Goal: Task Accomplishment & Management: Manage account settings

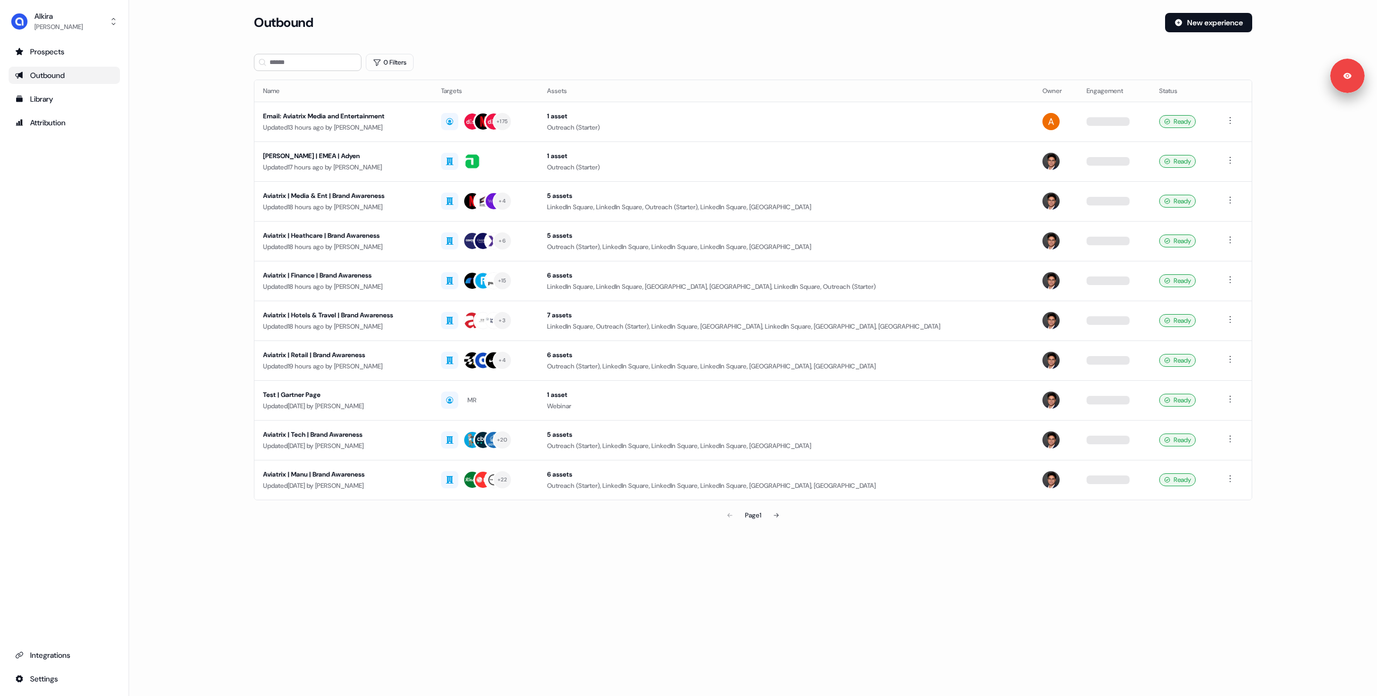
click at [198, 181] on main "Loading... Outbound New experience 0 Filters Name Targets Assets Owner Engageme…" at bounding box center [753, 284] width 1248 height 543
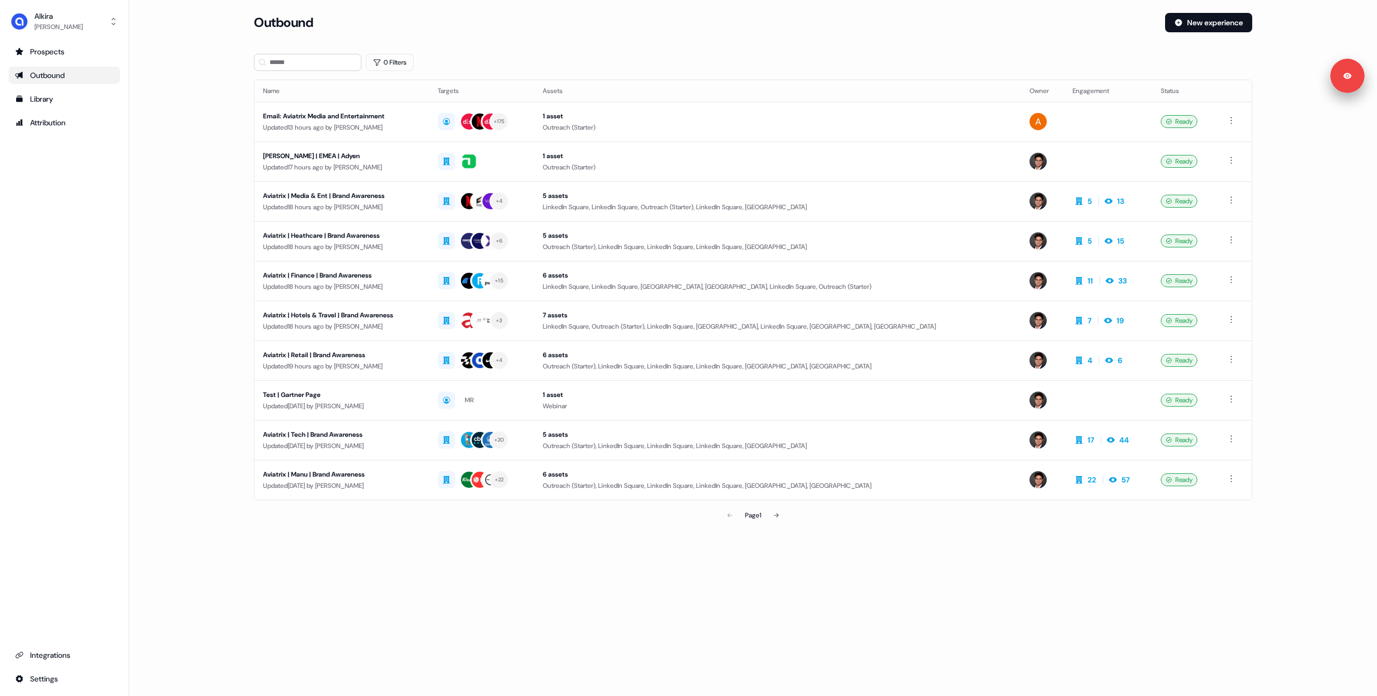
click at [192, 150] on main "Loading... Outbound New experience 0 Filters Name Targets Assets Owner Engageme…" at bounding box center [753, 284] width 1248 height 543
click at [56, 91] on link "Library" at bounding box center [64, 98] width 111 height 17
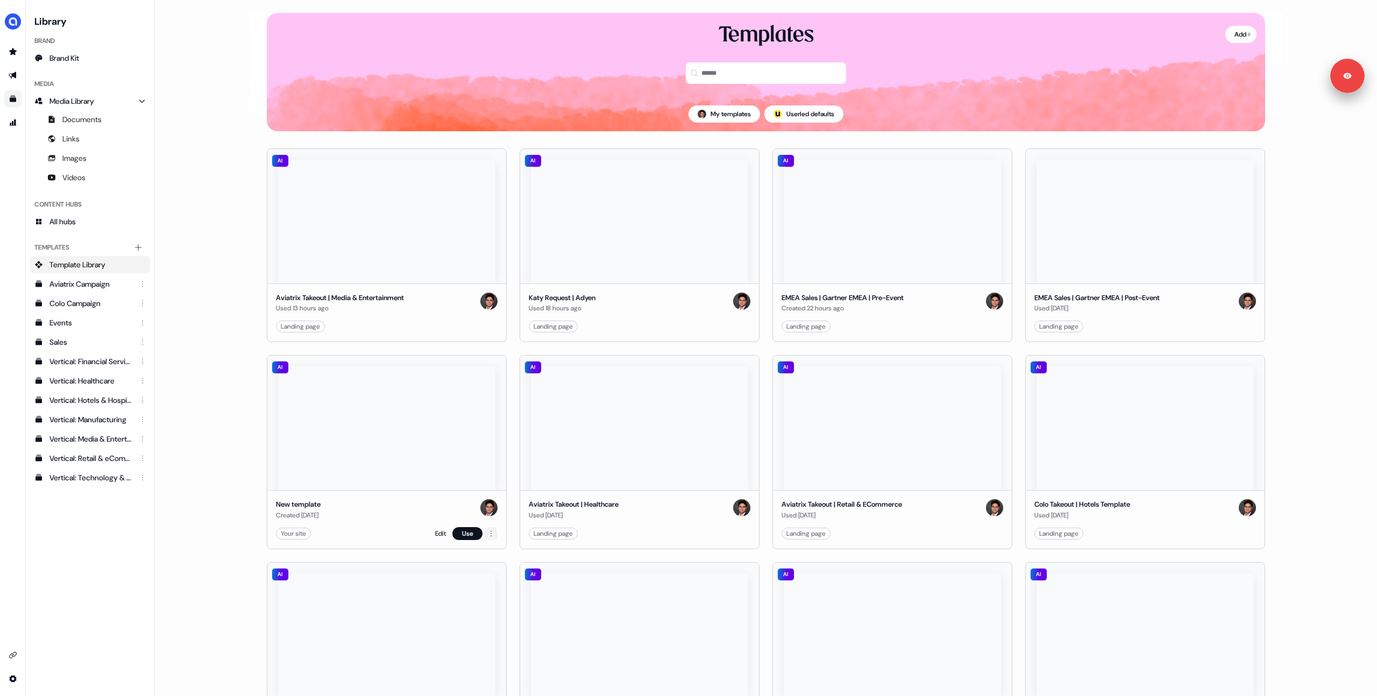
click at [487, 535] on html "Signed in as [PERSON_NAME] Sign out For the best experience switch devices to a…" at bounding box center [688, 348] width 1377 height 696
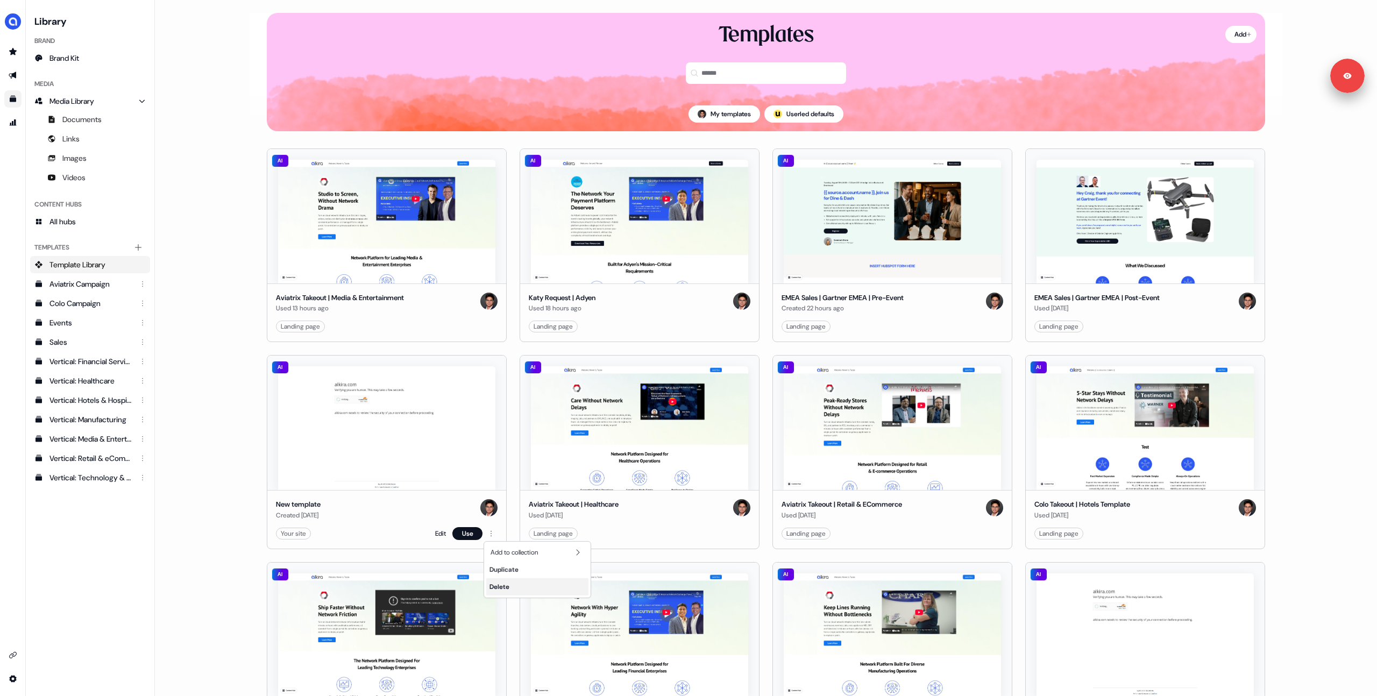
click at [513, 589] on div "Delete" at bounding box center [537, 586] width 102 height 17
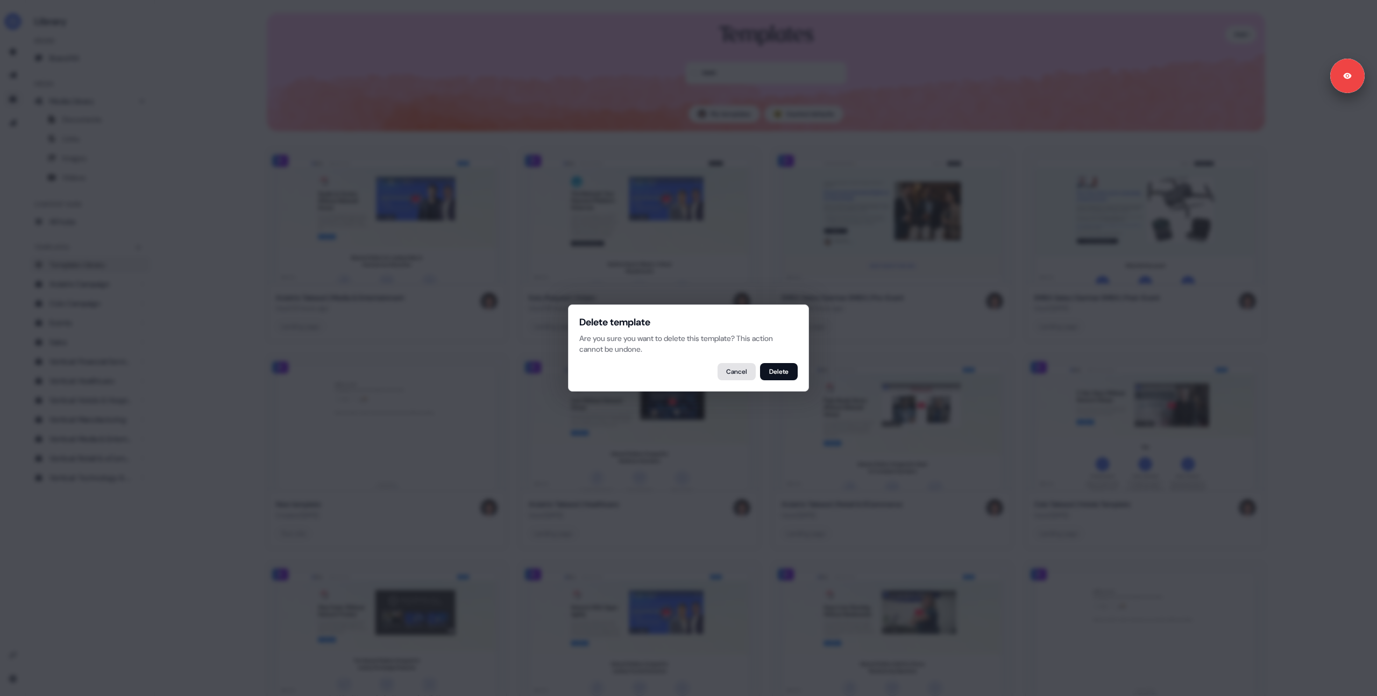
click at [731, 368] on button "Cancel" at bounding box center [736, 371] width 38 height 17
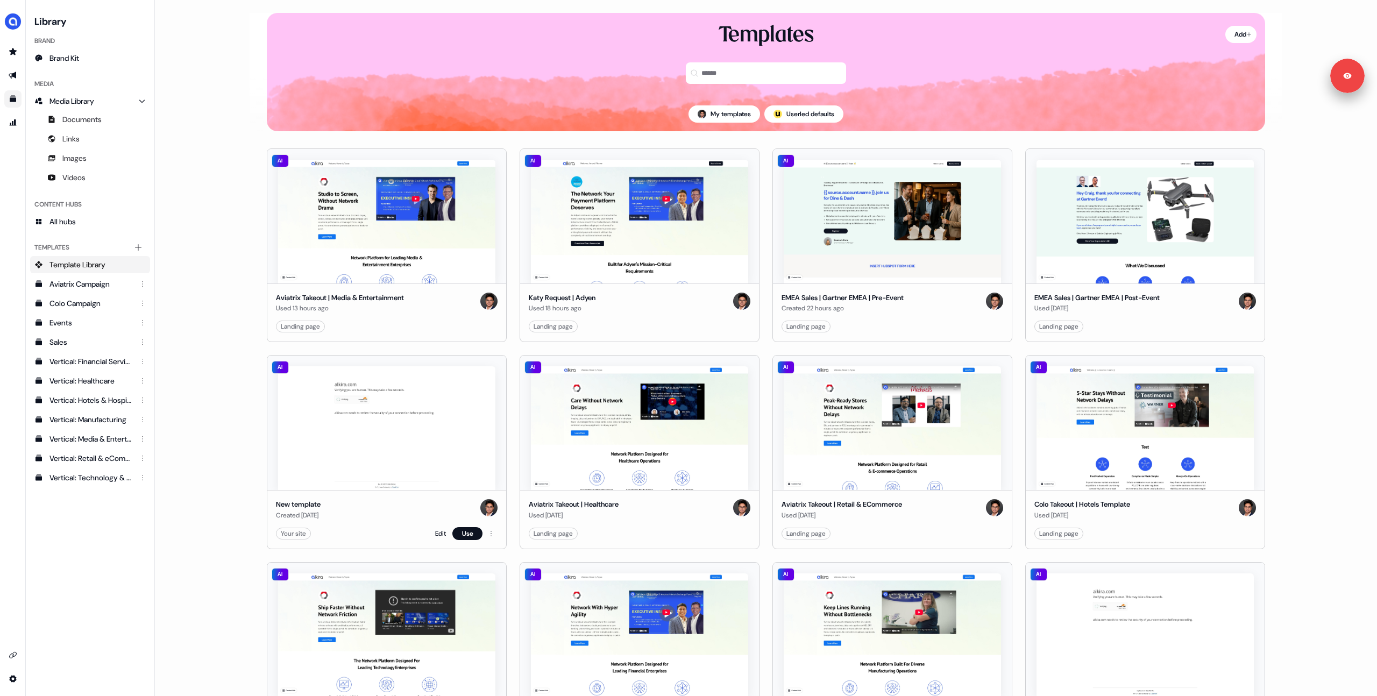
click at [432, 532] on div "Your site Edit Use" at bounding box center [387, 533] width 222 height 13
click at [437, 532] on link "Edit" at bounding box center [440, 533] width 11 height 11
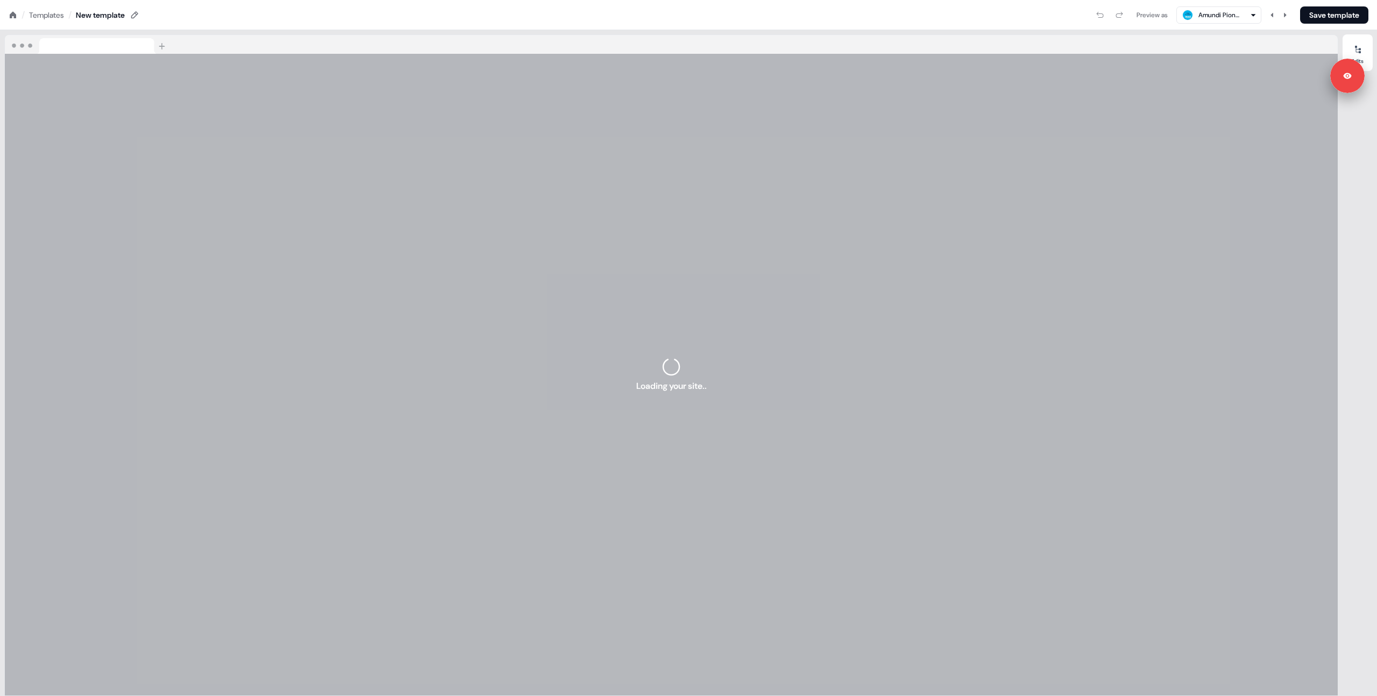
click at [43, 17] on div "Templates" at bounding box center [46, 15] width 35 height 11
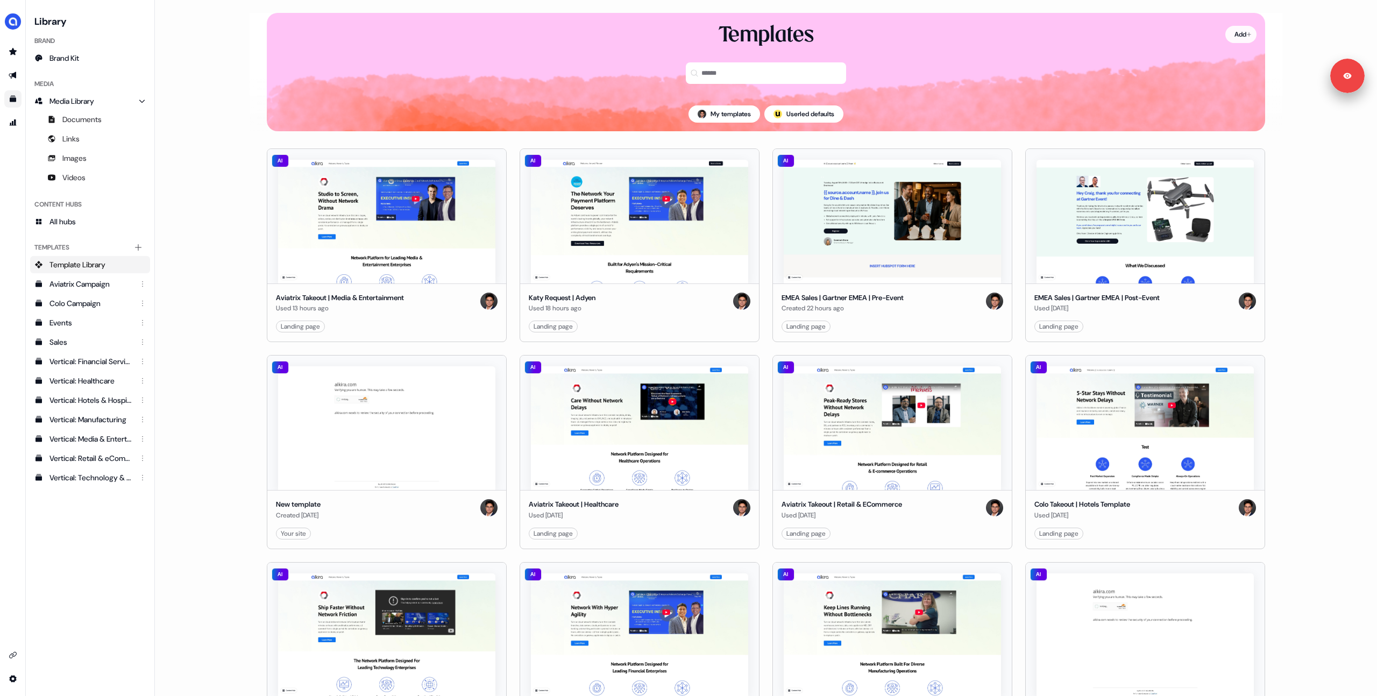
click at [1223, 38] on html "Signed in as [PERSON_NAME] Sign out For the best experience switch devices to a…" at bounding box center [688, 348] width 1377 height 696
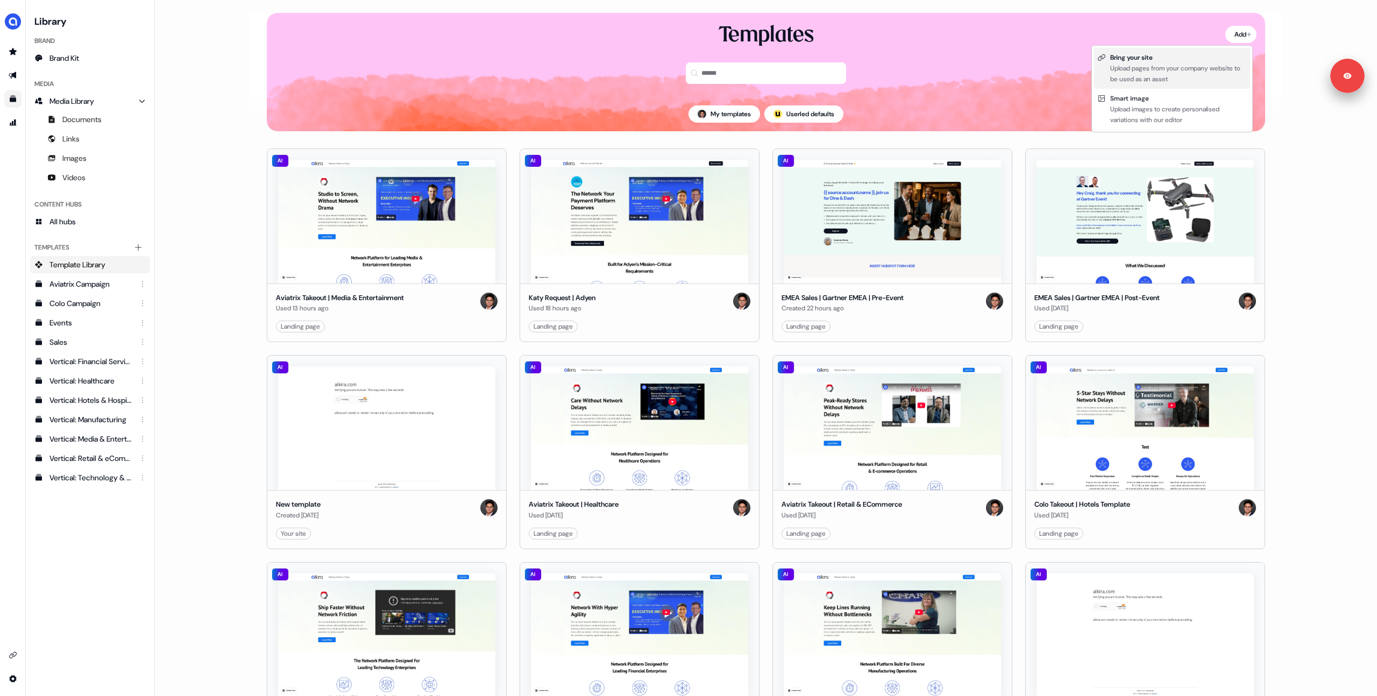
click at [1145, 71] on div "Upload pages from your company website to be used as an asset" at bounding box center [1178, 74] width 137 height 22
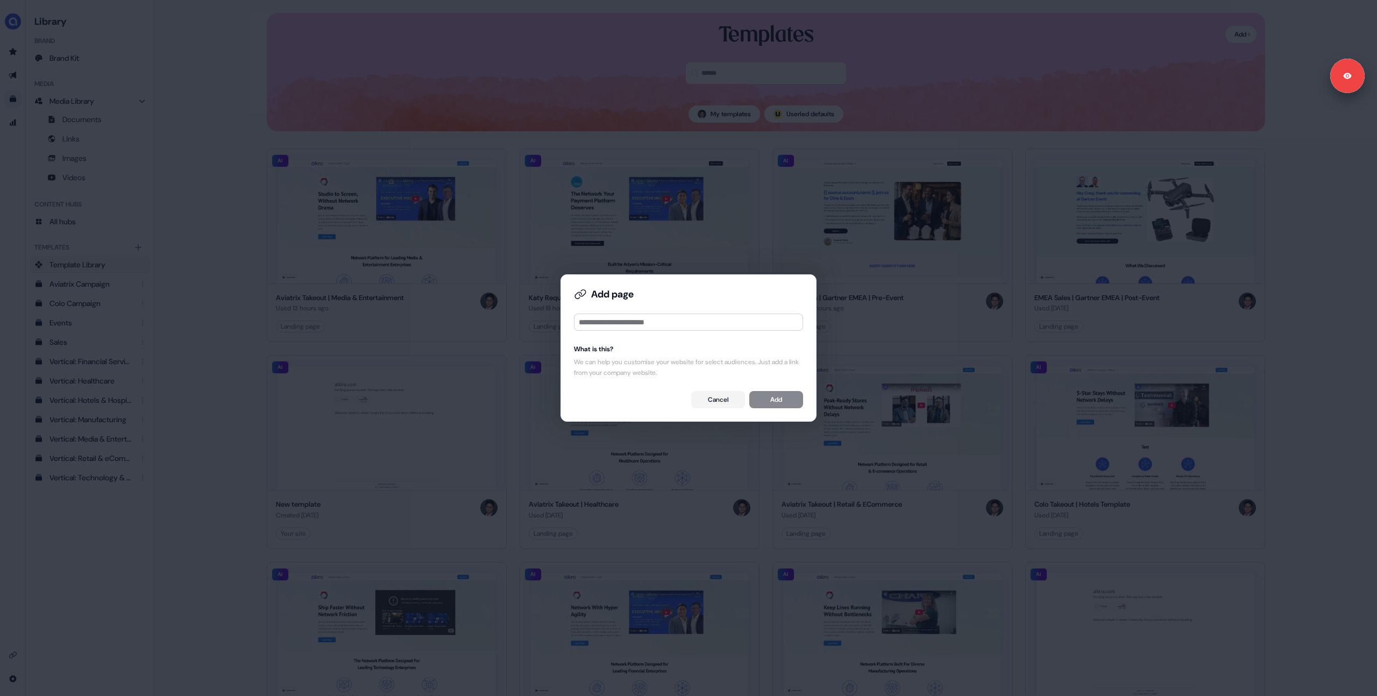
click at [703, 397] on button "Cancel" at bounding box center [718, 399] width 54 height 17
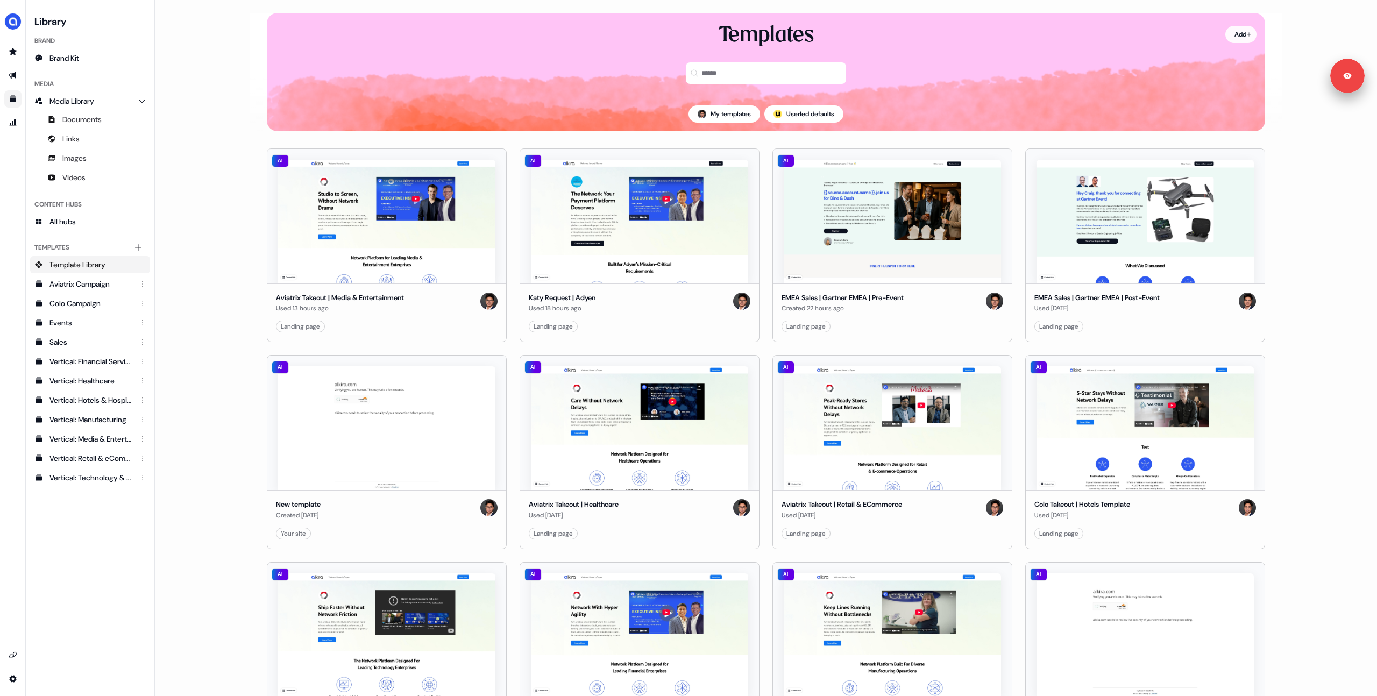
click at [1237, 41] on html "Signed in as [PERSON_NAME] Sign out For the best experience switch devices to a…" at bounding box center [688, 348] width 1377 height 696
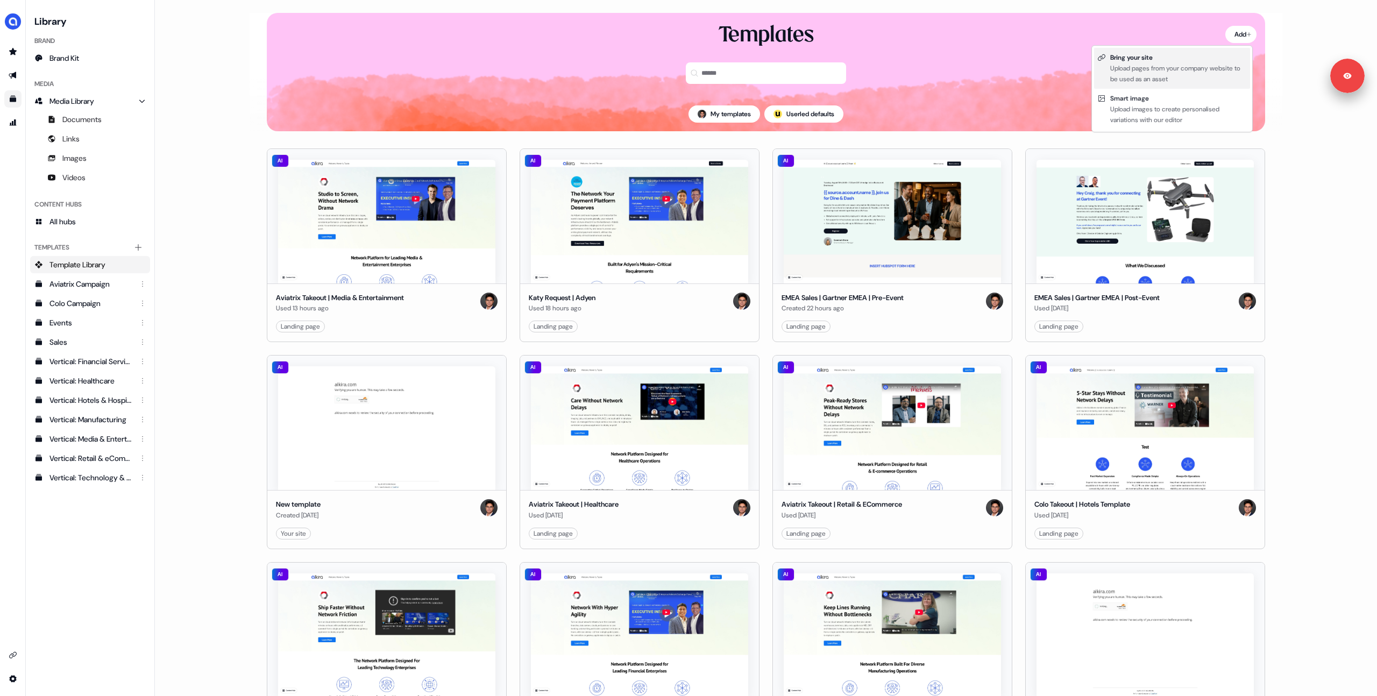
click at [1184, 60] on div "Bring your site" at bounding box center [1178, 57] width 137 height 11
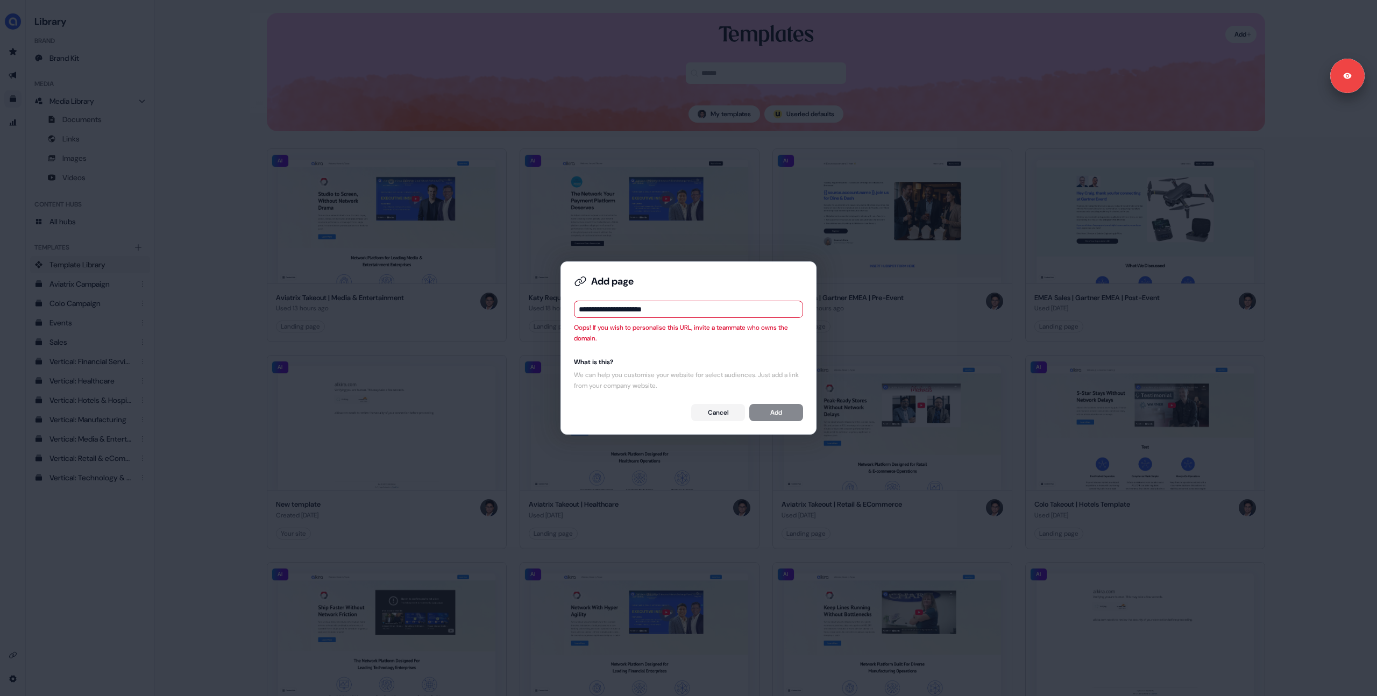
click at [671, 309] on input "**********" at bounding box center [688, 309] width 229 height 17
drag, startPoint x: 785, startPoint y: 375, endPoint x: 777, endPoint y: 357, distance: 19.5
click at [785, 375] on div "We can help you customise your website for select audiences. Just add a link fr…" at bounding box center [688, 380] width 229 height 22
drag, startPoint x: 604, startPoint y: 308, endPoint x: 541, endPoint y: 303, distance: 63.1
click at [539, 303] on div "**********" at bounding box center [688, 348] width 1377 height 696
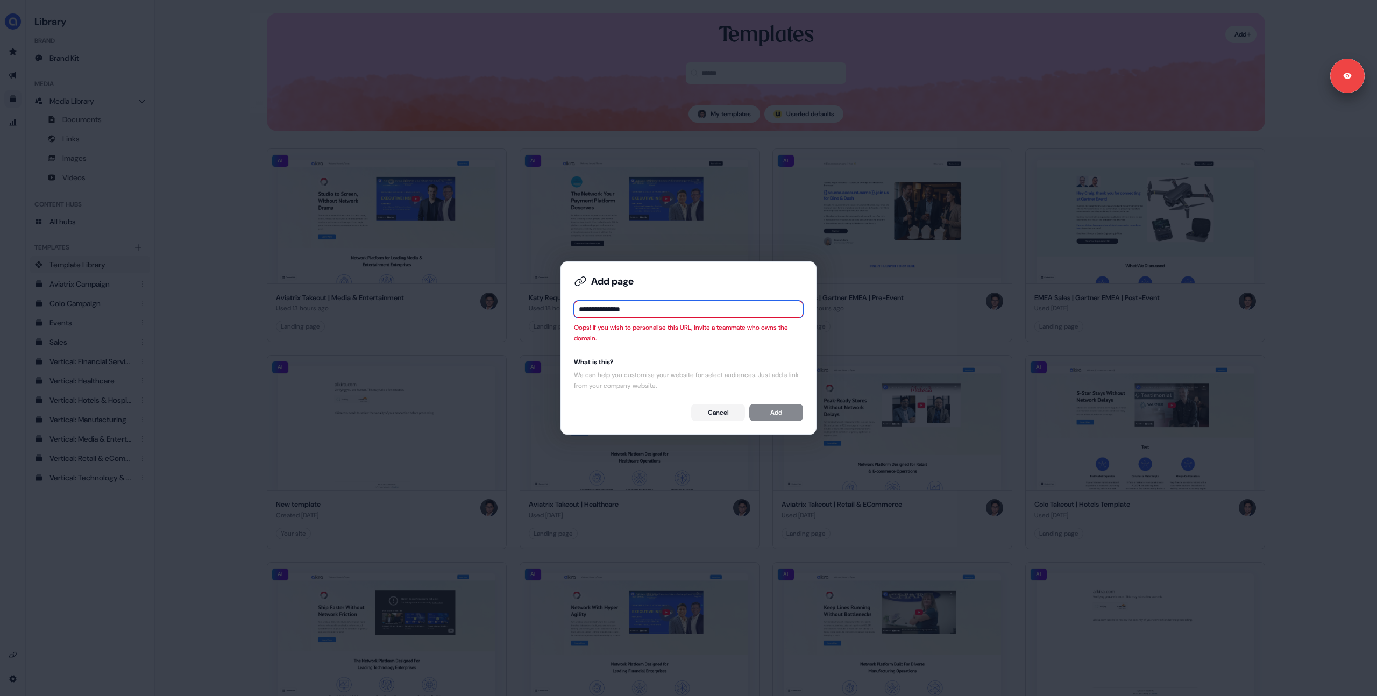
click at [656, 315] on input "**********" at bounding box center [688, 309] width 229 height 17
drag, startPoint x: 644, startPoint y: 310, endPoint x: 619, endPoint y: 309, distance: 24.8
click at [619, 309] on input "**********" at bounding box center [688, 309] width 229 height 17
click at [596, 308] on input "**********" at bounding box center [688, 309] width 229 height 17
click at [597, 309] on input "**********" at bounding box center [688, 309] width 229 height 17
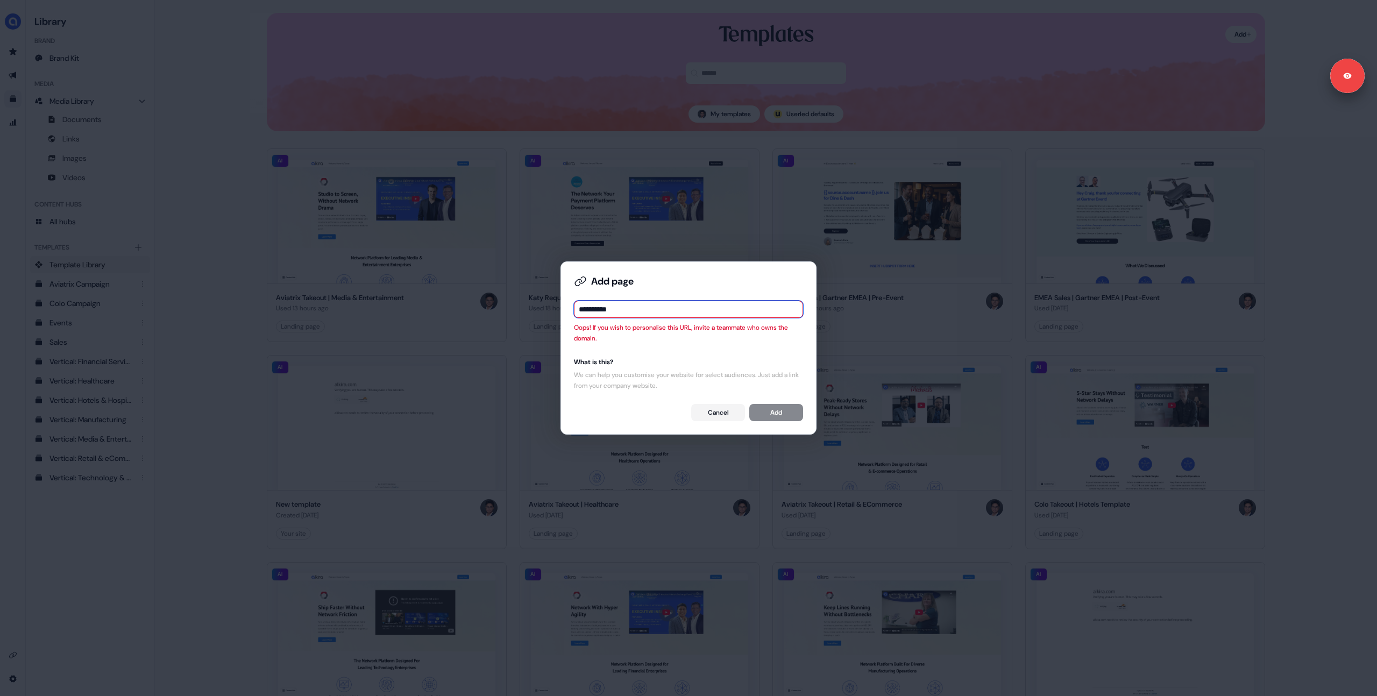
click at [632, 314] on input "**********" at bounding box center [688, 309] width 229 height 17
type input "**********"
click at [624, 347] on div "**********" at bounding box center [689, 347] width 238 height 155
click at [637, 339] on div "Oops! If you wish to personalise this URL, invite a teammate who owns the domai…" at bounding box center [688, 333] width 229 height 22
click at [720, 414] on button "Cancel" at bounding box center [718, 412] width 54 height 17
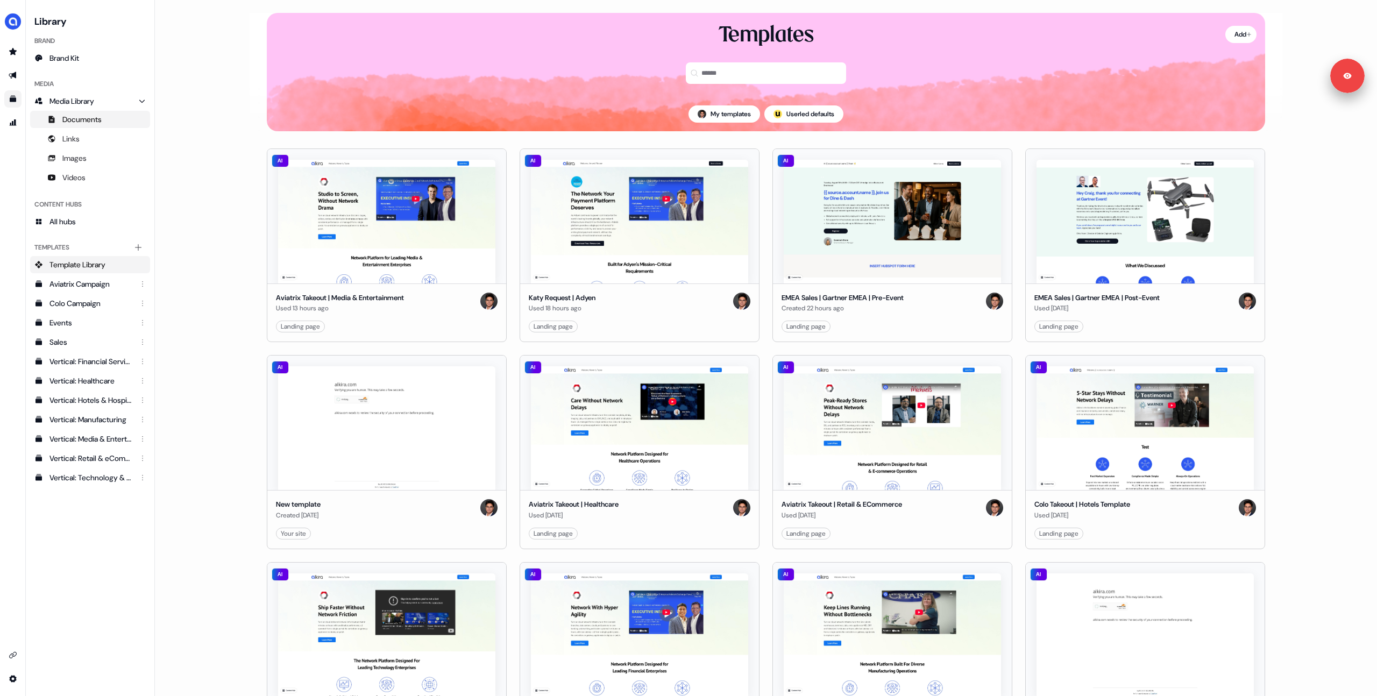
click at [79, 121] on span "Documents" at bounding box center [81, 119] width 39 height 11
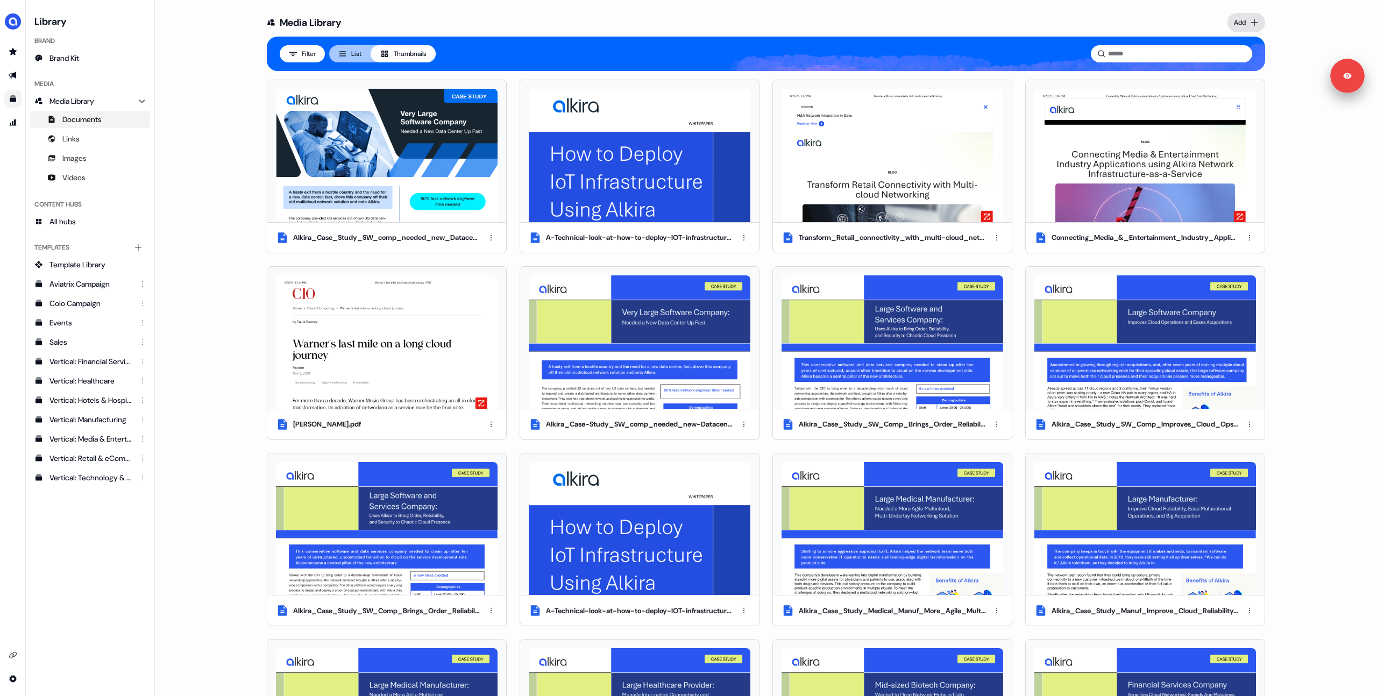
click at [1257, 22] on html "Signed in as [PERSON_NAME] Sign out For the best experience switch devices to a…" at bounding box center [688, 348] width 1377 height 696
click at [1225, 49] on div "Upload files" at bounding box center [1228, 45] width 63 height 17
click at [1232, 21] on html "Signed in as [PERSON_NAME] Sign out For the best experience switch devices to a…" at bounding box center [688, 348] width 1377 height 696
click at [1213, 60] on div "Import links" at bounding box center [1228, 62] width 63 height 17
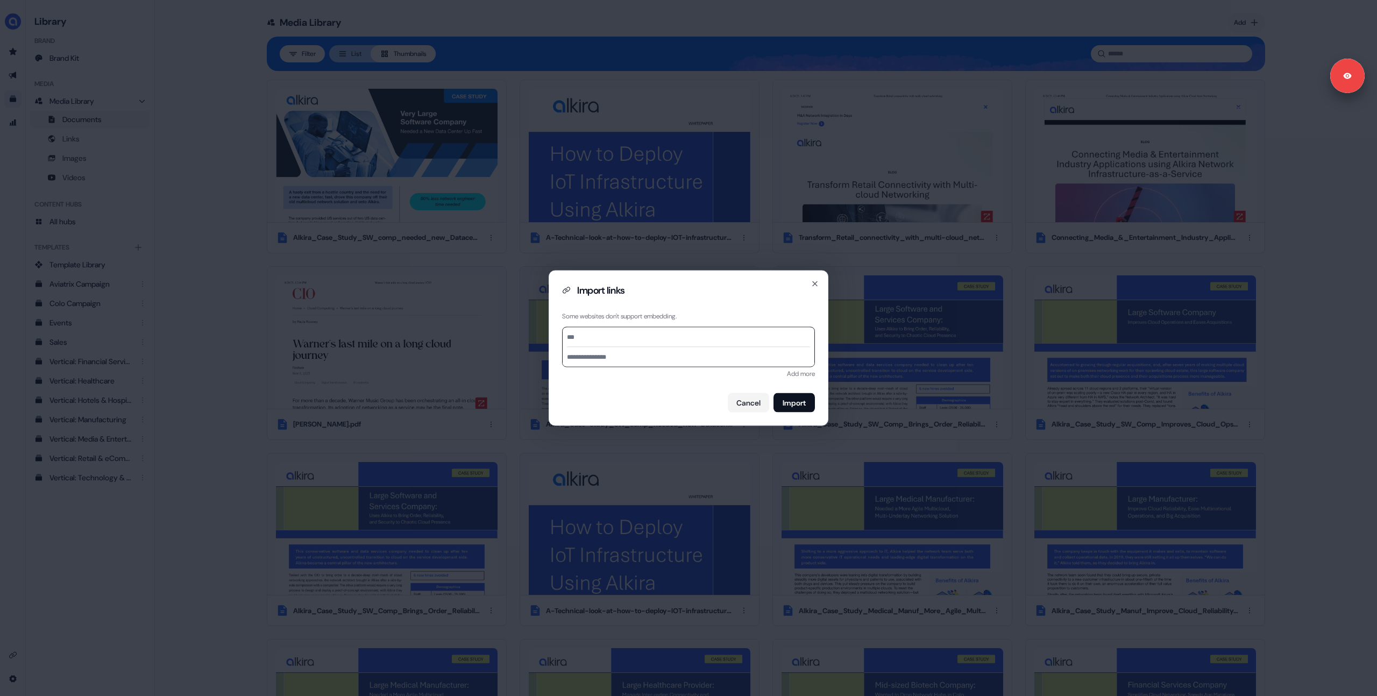
paste input "**********"
type input "**********"
click at [755, 403] on button "Cancel" at bounding box center [748, 402] width 41 height 19
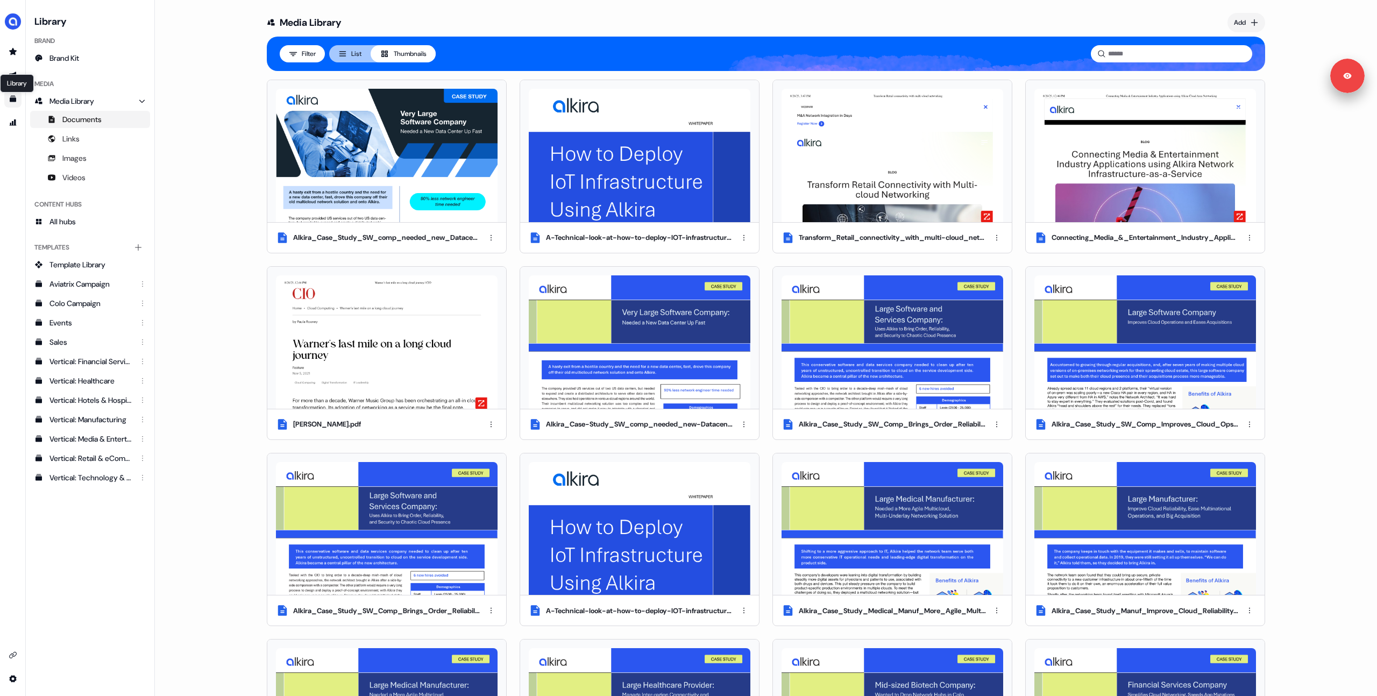
click at [11, 97] on icon "Go to templates" at bounding box center [13, 99] width 6 height 6
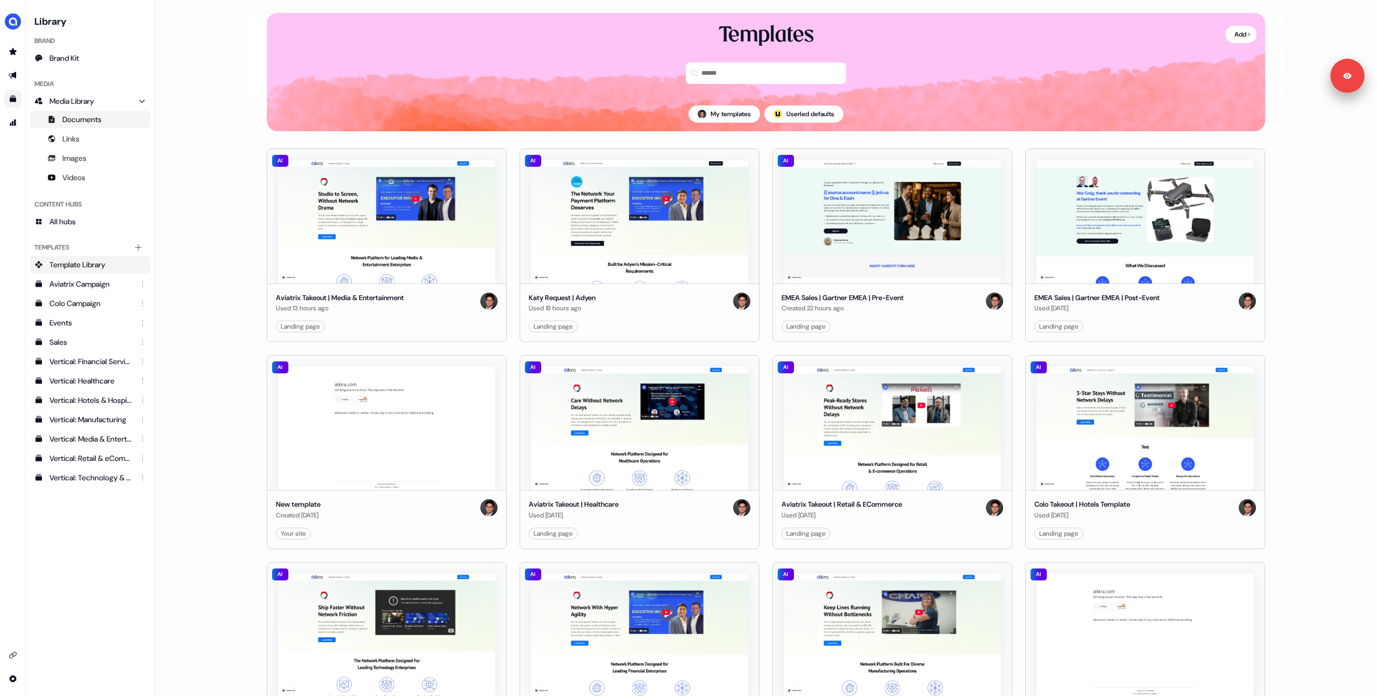
click at [80, 123] on span "Documents" at bounding box center [81, 119] width 39 height 11
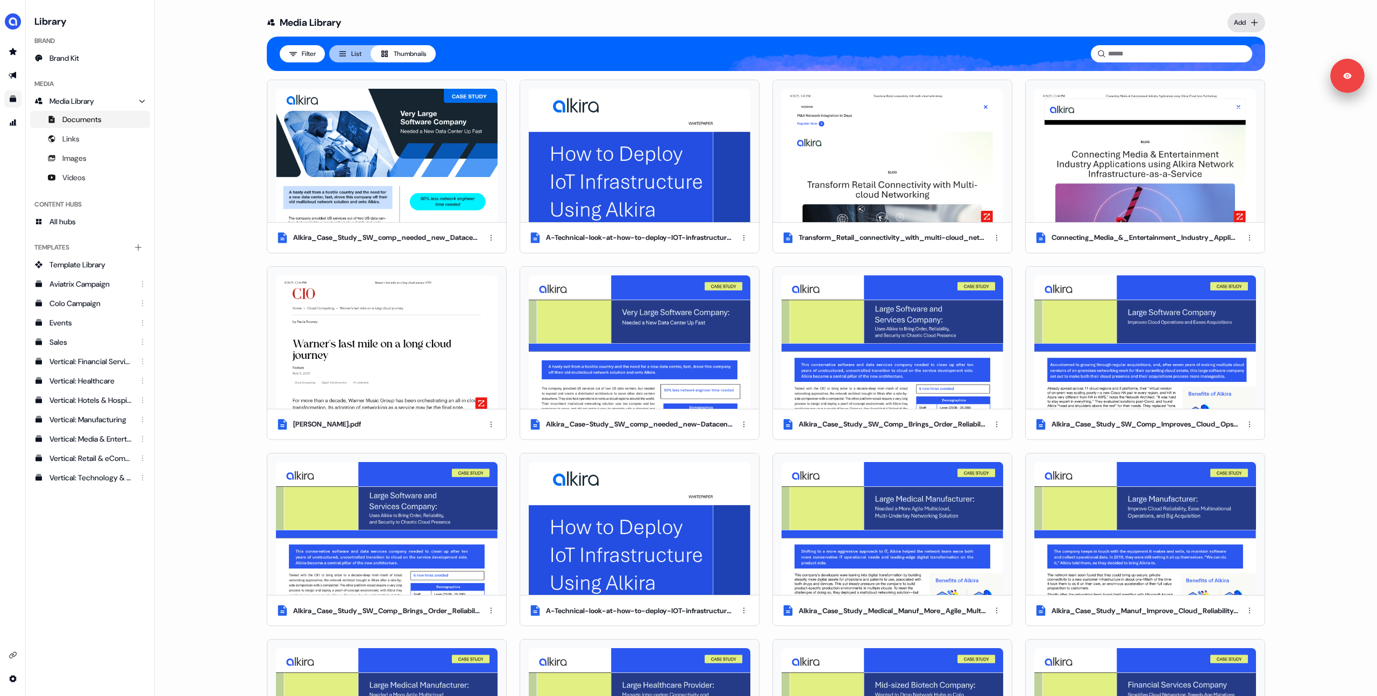
click at [1236, 18] on html "Signed in as [PERSON_NAME] Sign out For the best experience switch devices to a…" at bounding box center [688, 348] width 1377 height 696
click at [1225, 58] on div "Import links" at bounding box center [1228, 62] width 63 height 17
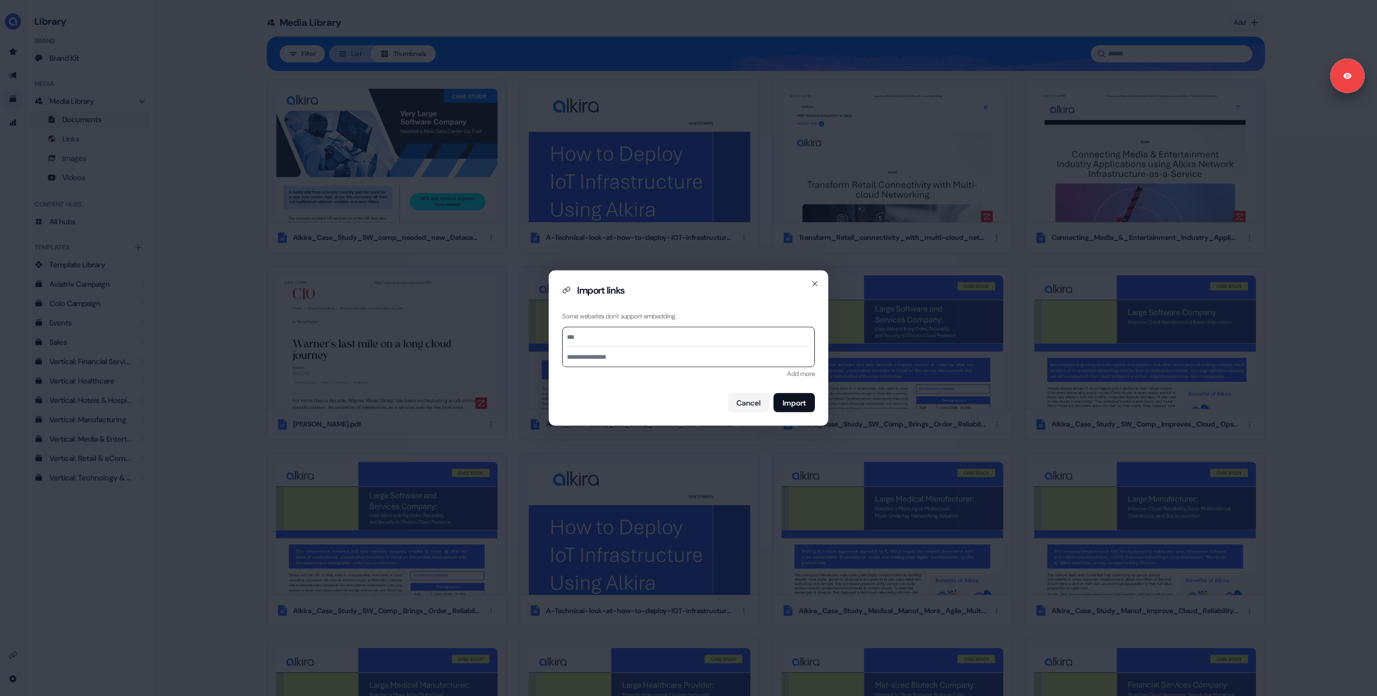
paste input "**********"
type input "**********"
click at [798, 373] on button "Add more" at bounding box center [801, 373] width 28 height 11
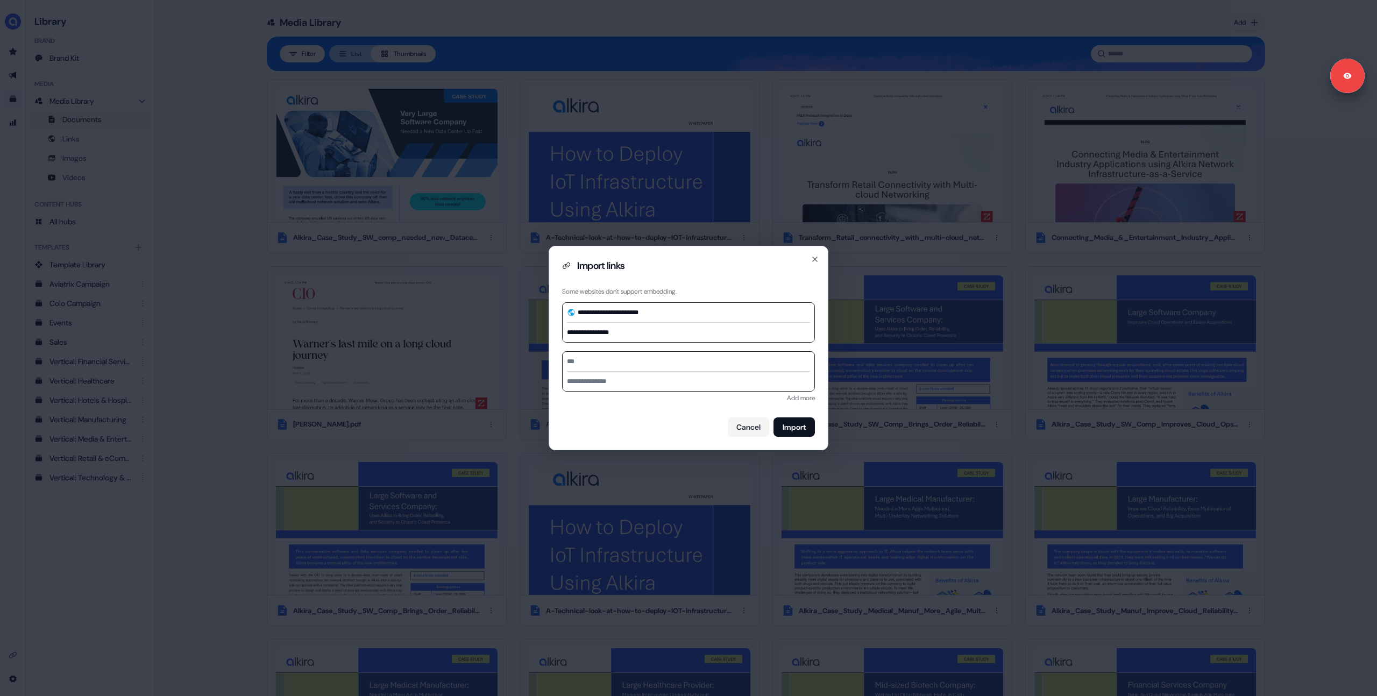
drag, startPoint x: 790, startPoint y: 431, endPoint x: 766, endPoint y: 429, distance: 23.7
click at [789, 431] on button "Import" at bounding box center [793, 426] width 41 height 19
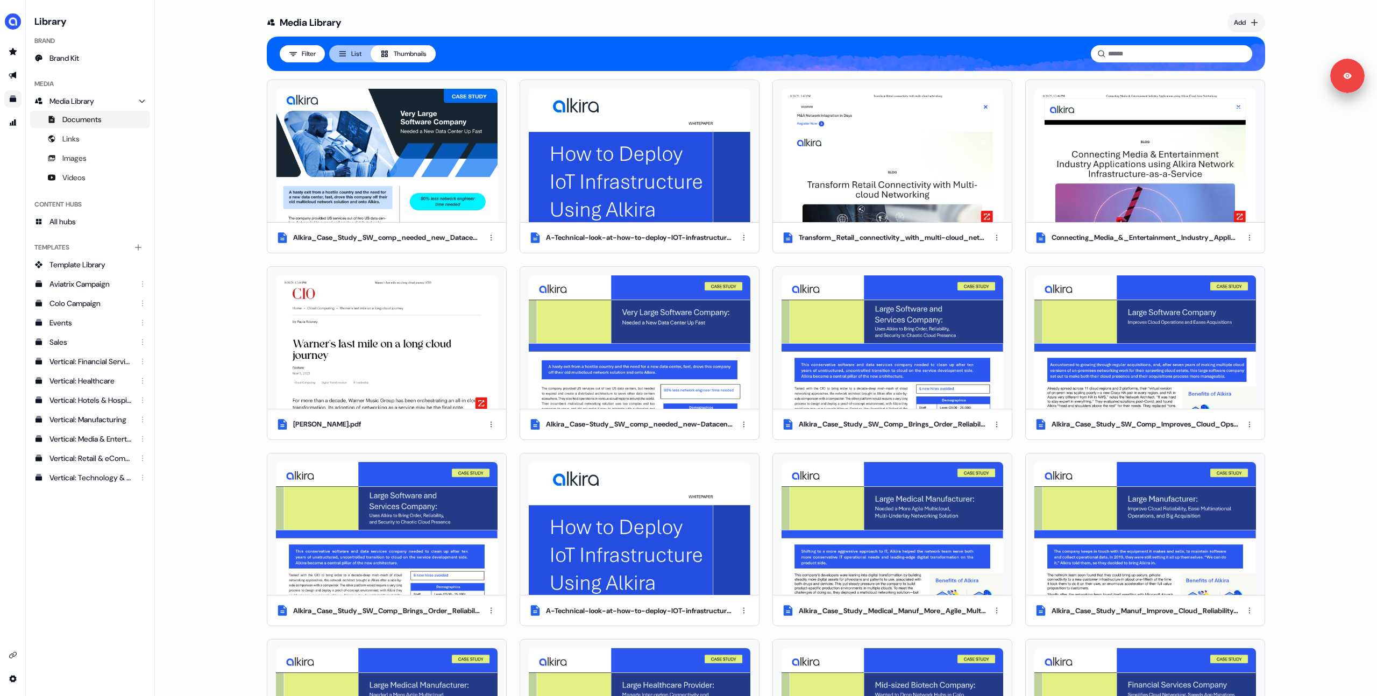
click at [17, 98] on link "Go to templates" at bounding box center [12, 98] width 17 height 17
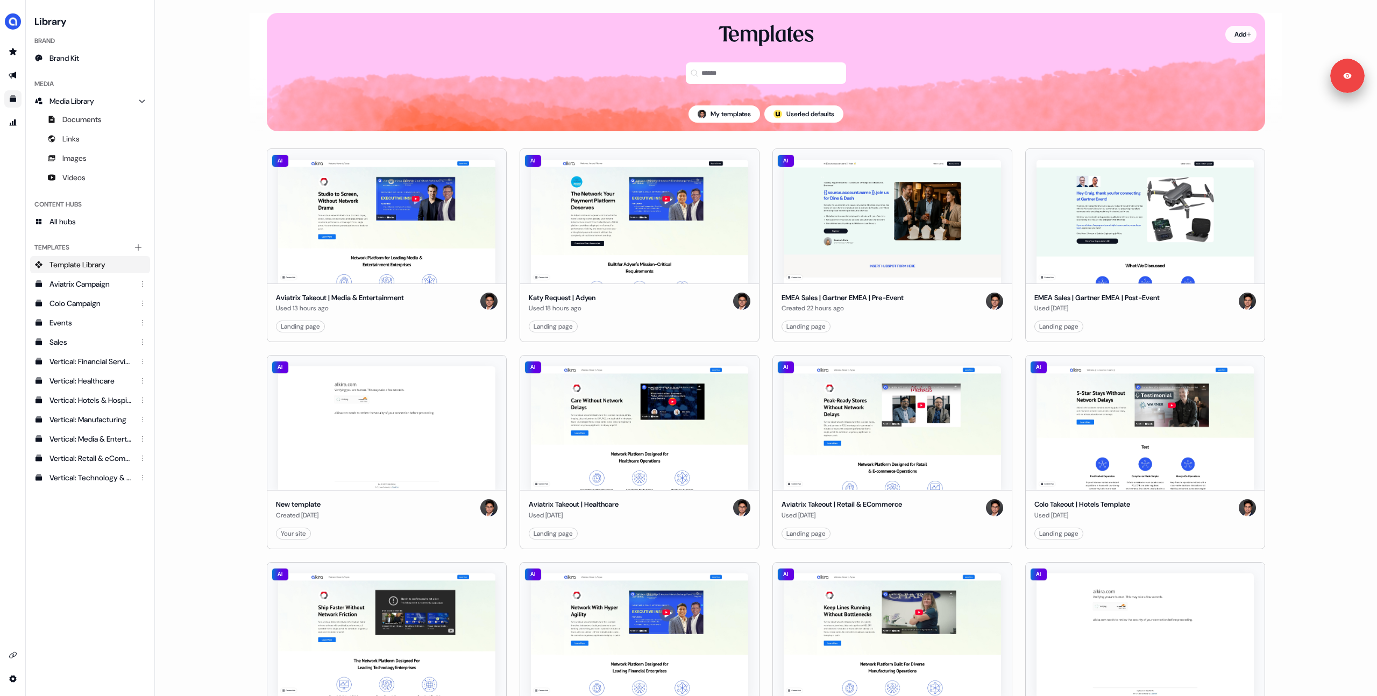
click at [1237, 31] on html "Signed in as [PERSON_NAME] Sign out For the best experience switch devices to a…" at bounding box center [688, 348] width 1377 height 696
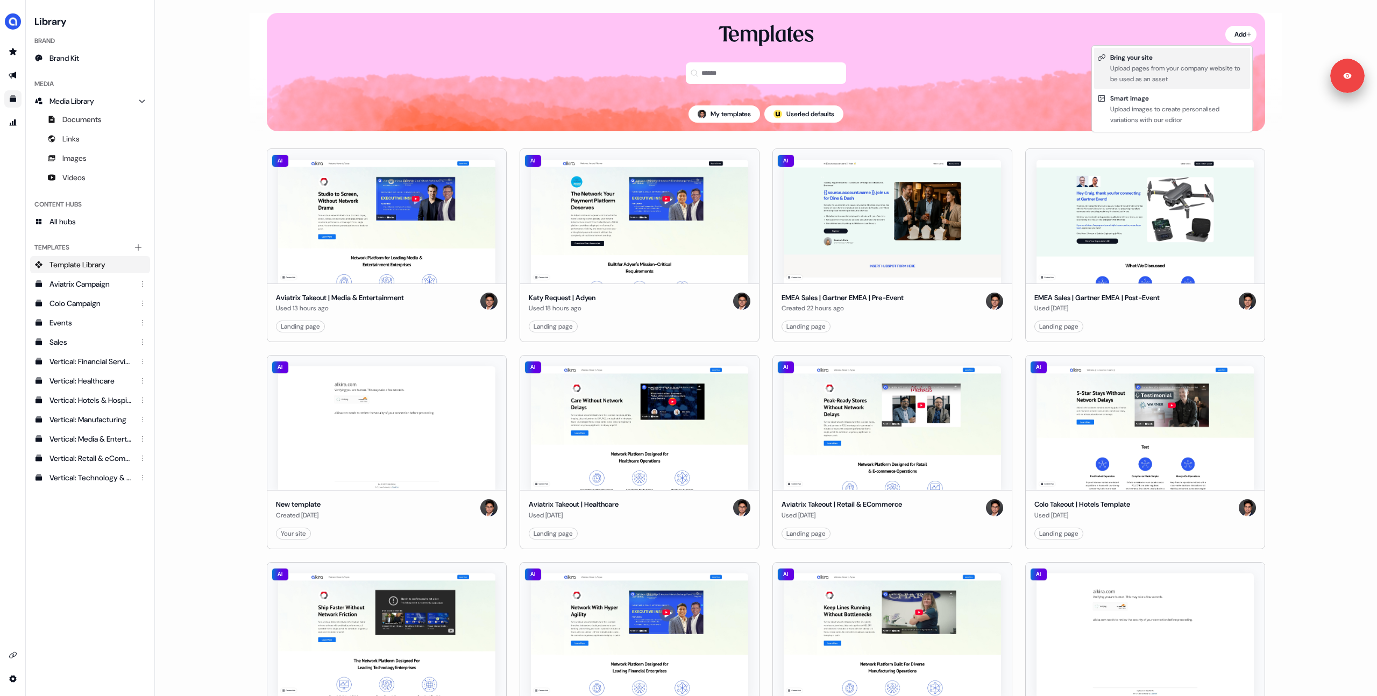
click at [1154, 68] on div "Upload pages from your company website to be used as an asset" at bounding box center [1178, 74] width 137 height 22
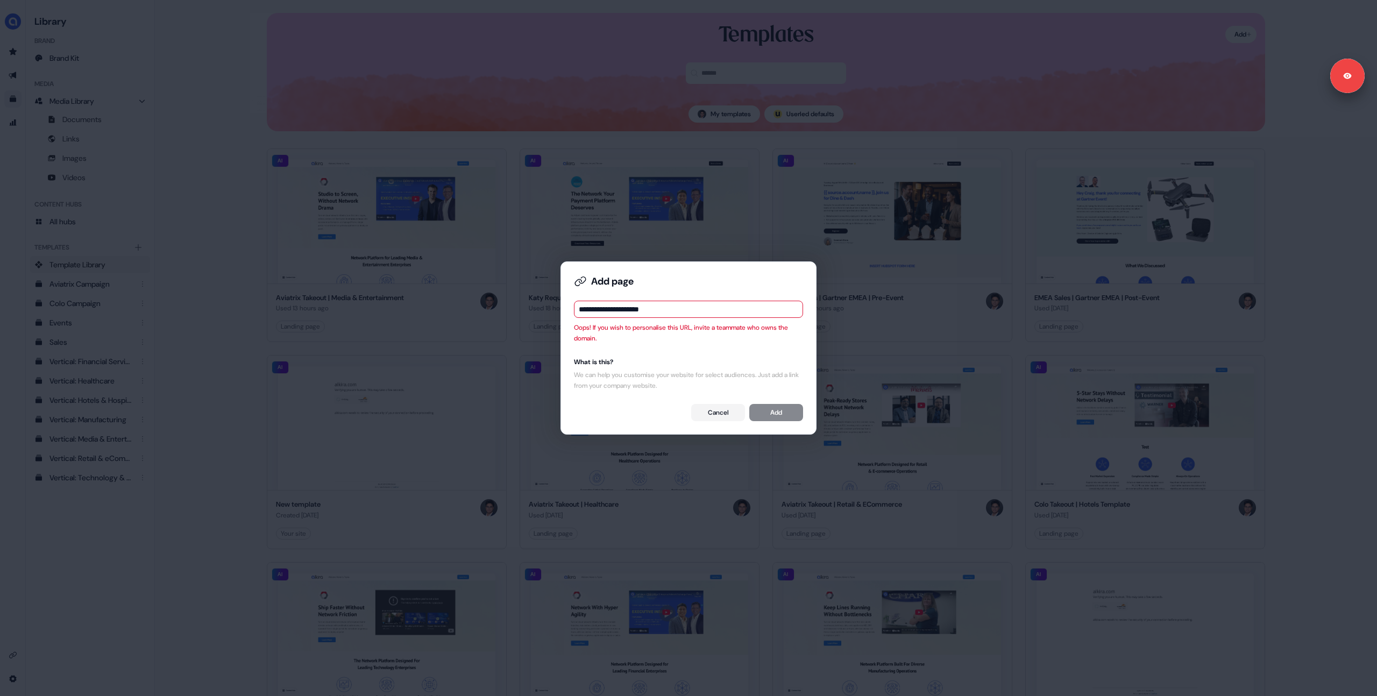
drag, startPoint x: 605, startPoint y: 312, endPoint x: 549, endPoint y: 298, distance: 58.3
click at [549, 298] on div "**********" at bounding box center [688, 348] width 1377 height 696
type input "**********"
drag, startPoint x: 737, startPoint y: 414, endPoint x: 670, endPoint y: 401, distance: 69.0
click at [737, 414] on button "Cancel" at bounding box center [718, 412] width 54 height 17
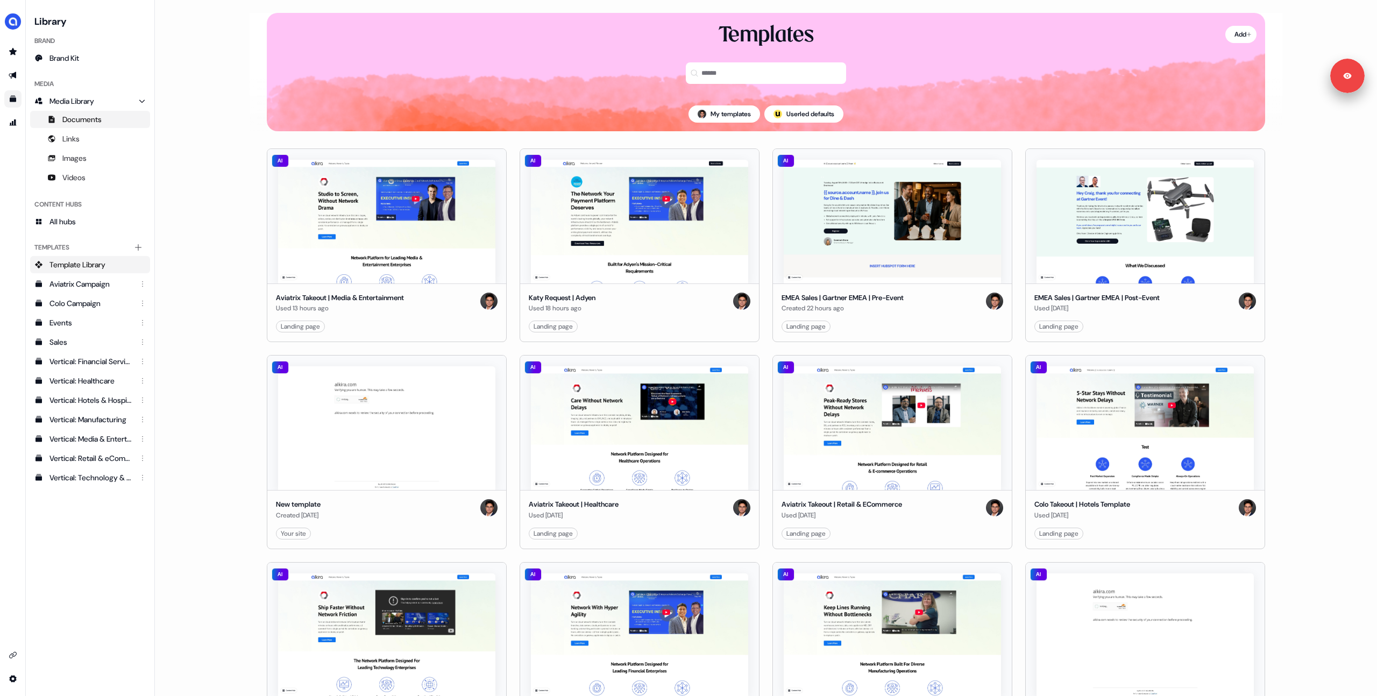
click at [56, 125] on link "Documents" at bounding box center [90, 119] width 120 height 17
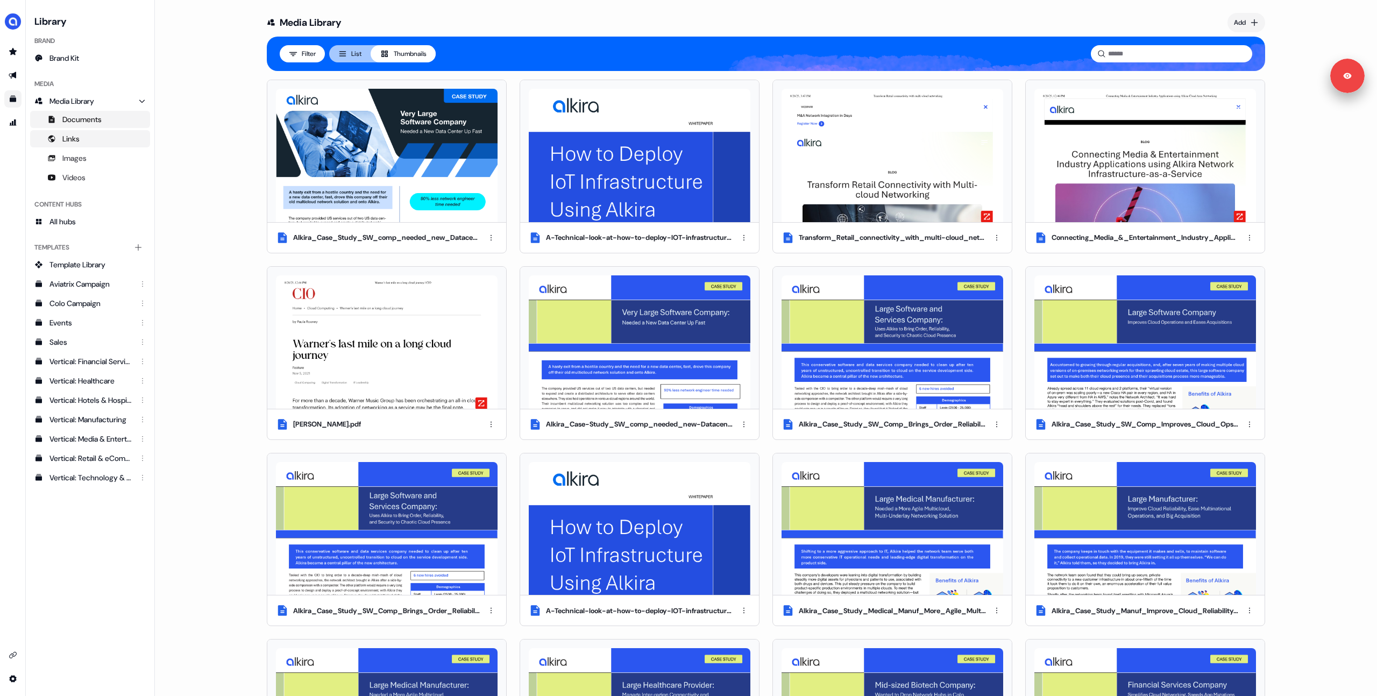
click at [76, 141] on span "Links" at bounding box center [70, 138] width 17 height 11
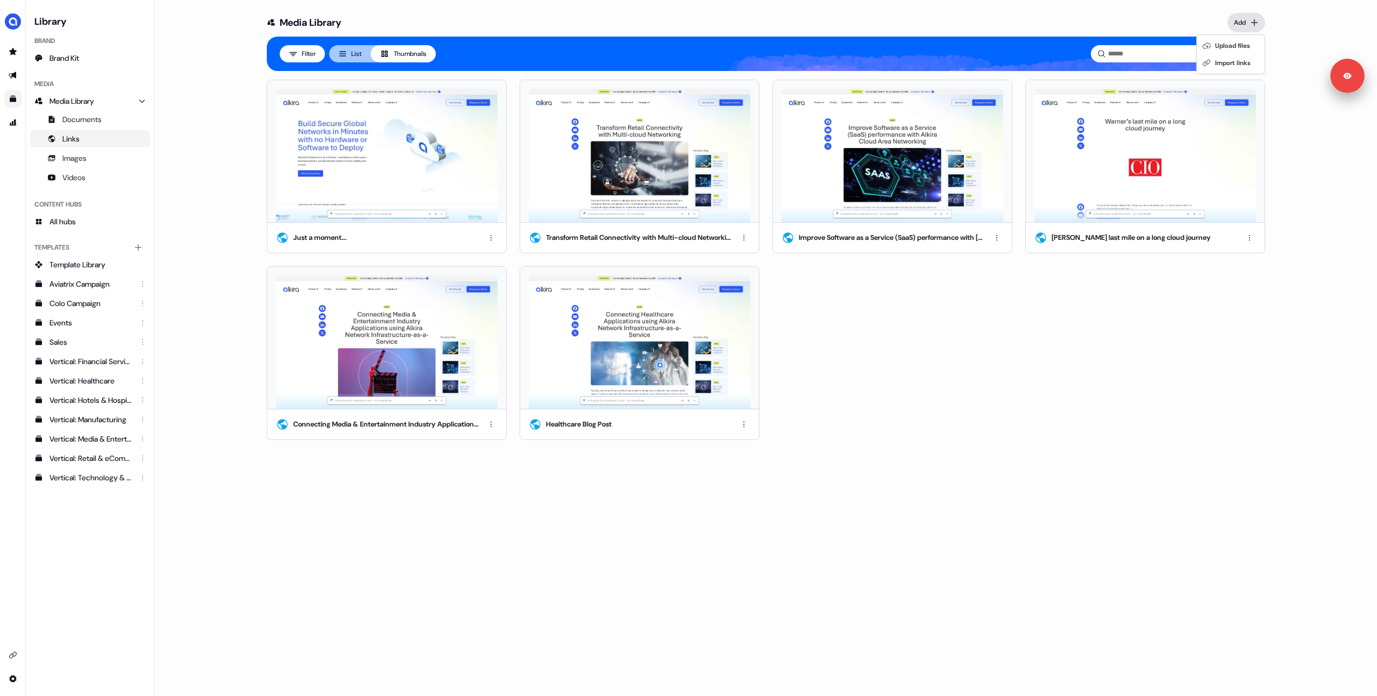
click at [1258, 14] on html "Signed in as [PERSON_NAME] Sign out For the best experience switch devices to a…" at bounding box center [688, 348] width 1377 height 696
click at [1215, 64] on div "Import links" at bounding box center [1230, 62] width 63 height 17
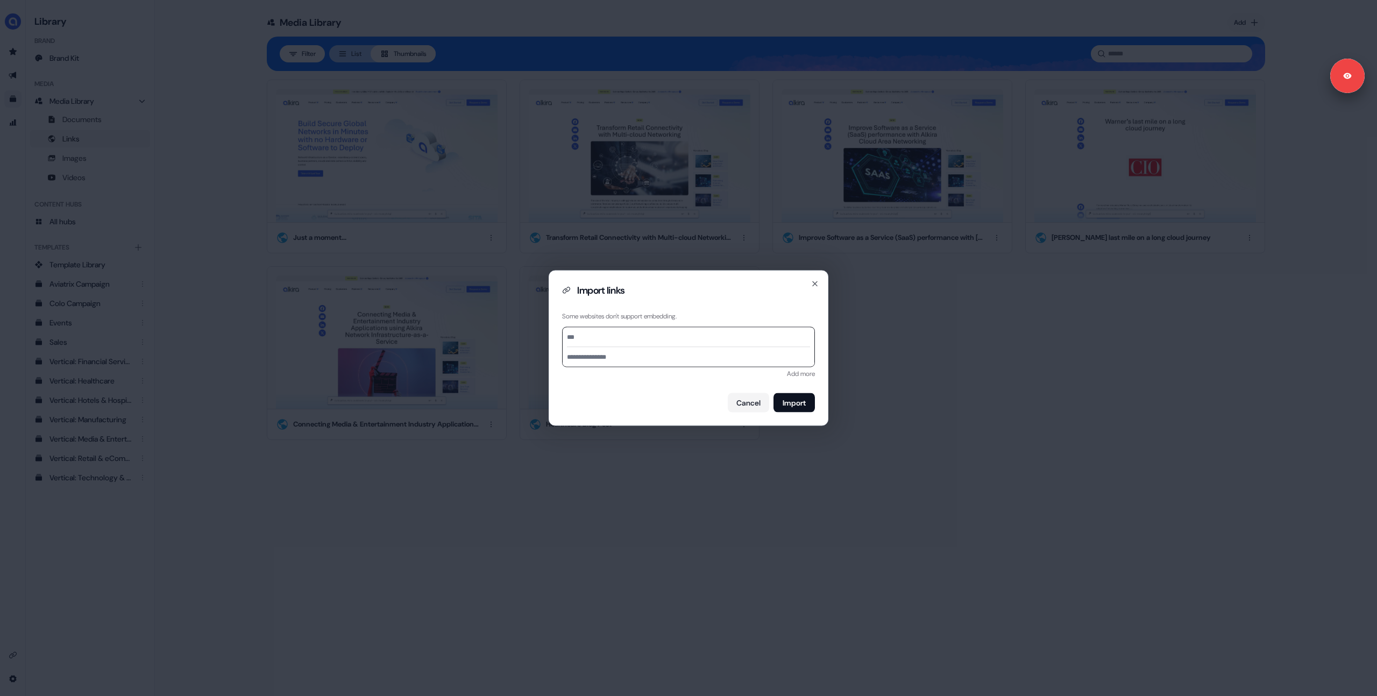
type input "**********"
click at [789, 405] on button "Import" at bounding box center [793, 402] width 41 height 19
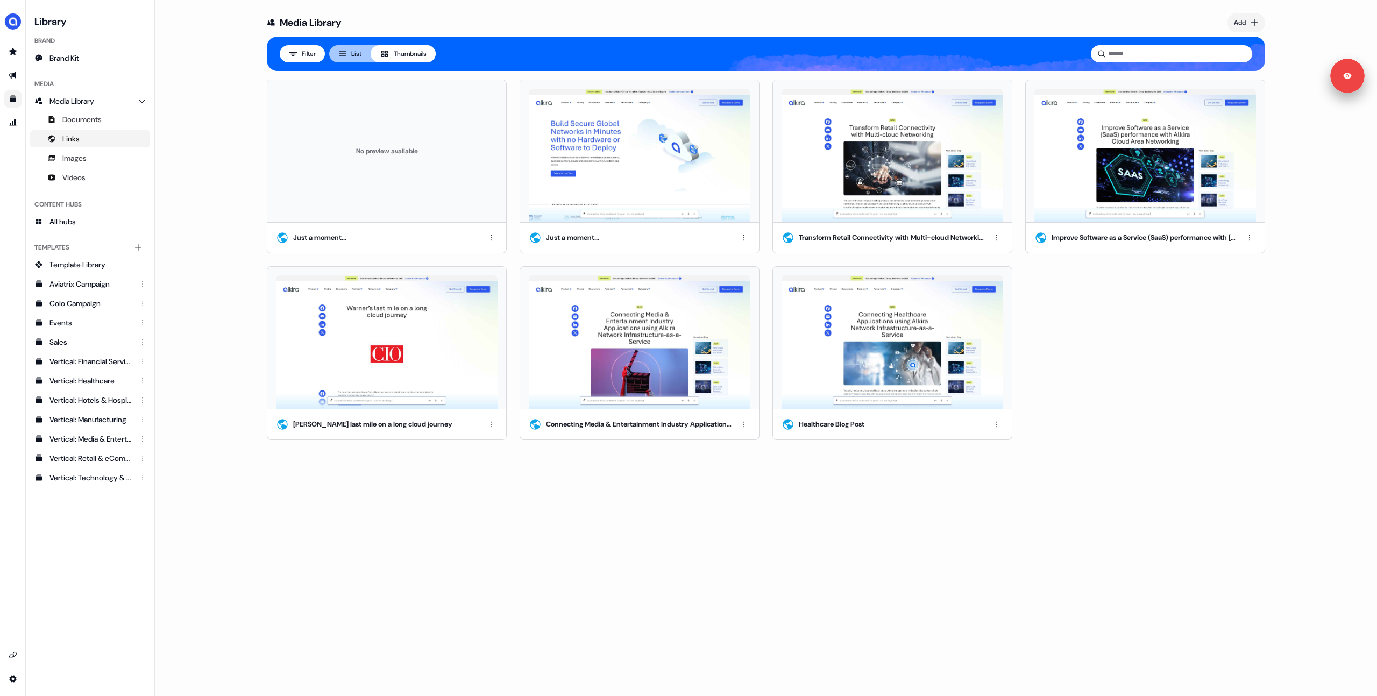
click at [476, 238] on div "Just a moment..." at bounding box center [386, 238] width 239 height 30
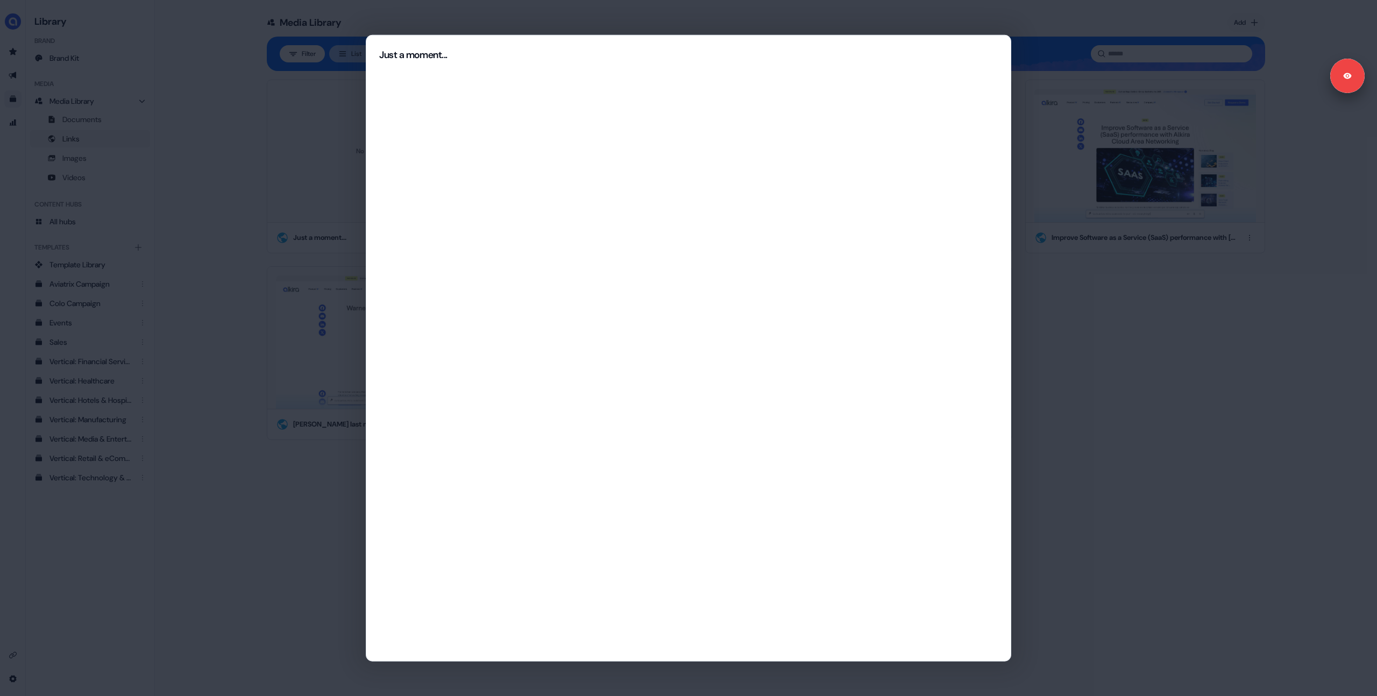
drag, startPoint x: 263, startPoint y: 134, endPoint x: 237, endPoint y: 134, distance: 25.8
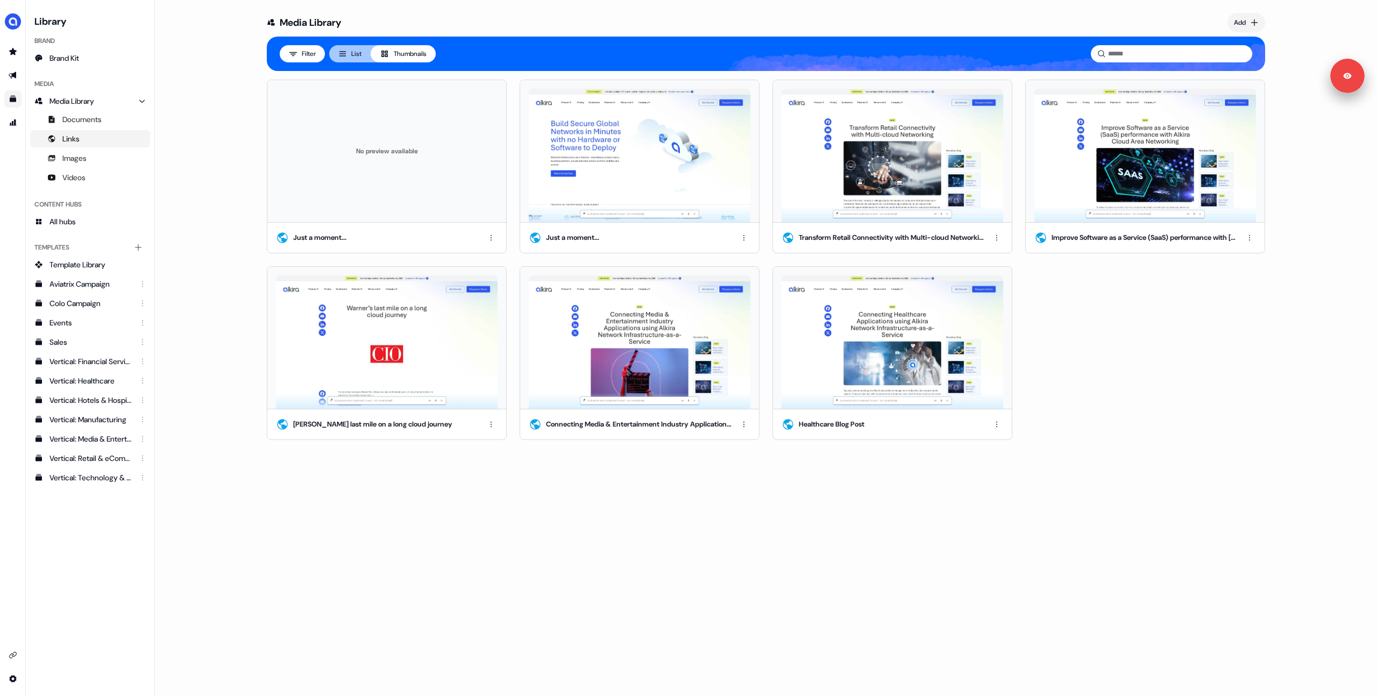
click at [358, 158] on div "No preview available" at bounding box center [387, 151] width 222 height 125
click at [261, 165] on div "Media Library Add Filter List Thumbnails No preview available Just a moment... …" at bounding box center [766, 235] width 1033 height 470
click at [250, 163] on div "Media Library Add Filter List Thumbnails No preview available Just a moment... …" at bounding box center [766, 235] width 1033 height 470
click at [397, 196] on div "No preview available" at bounding box center [387, 151] width 222 height 125
click at [495, 239] on html "Signed in as Hugh Le Sign out For the best experience switch devices to a bigge…" at bounding box center [688, 348] width 1377 height 696
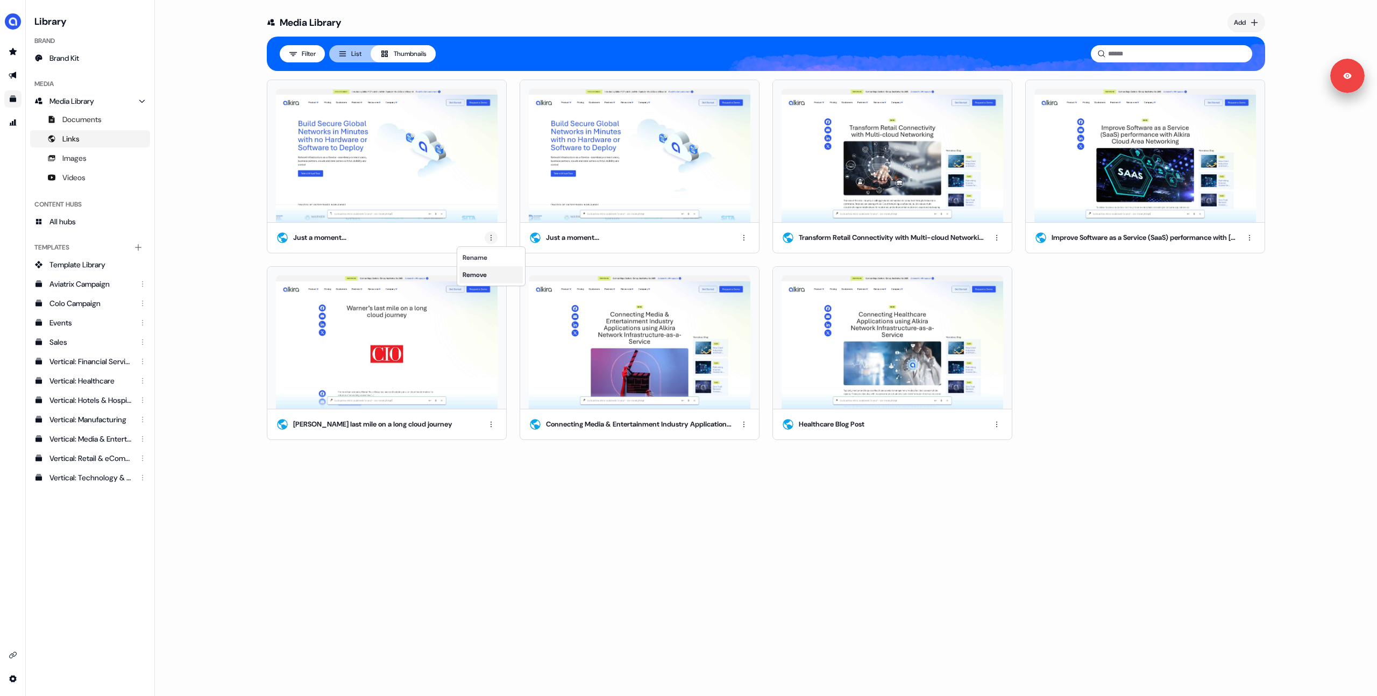
click at [490, 273] on div "Remove" at bounding box center [490, 274] width 63 height 17
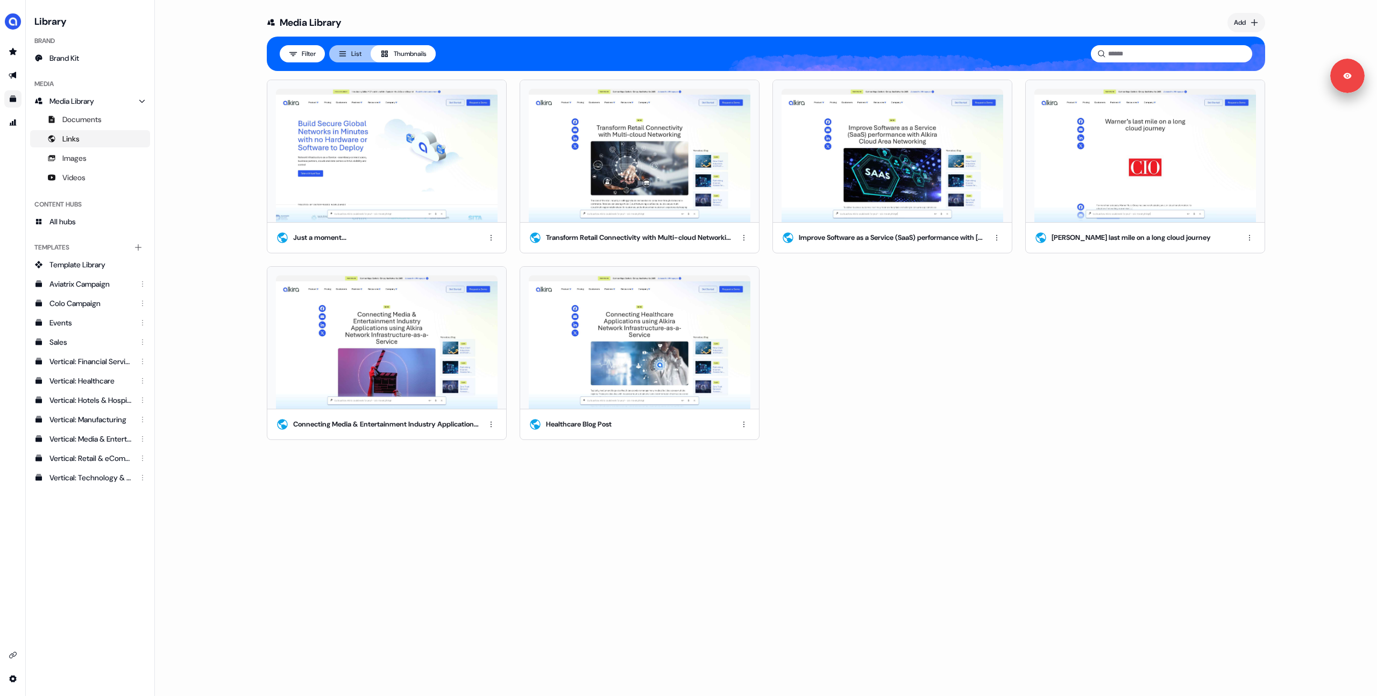
click at [216, 209] on div "Uploaded Media Library Add Filter List Thumbnails Just a moment... Transform Re…" at bounding box center [766, 348] width 1222 height 696
click at [15, 98] on icon "Go to templates" at bounding box center [13, 99] width 6 height 6
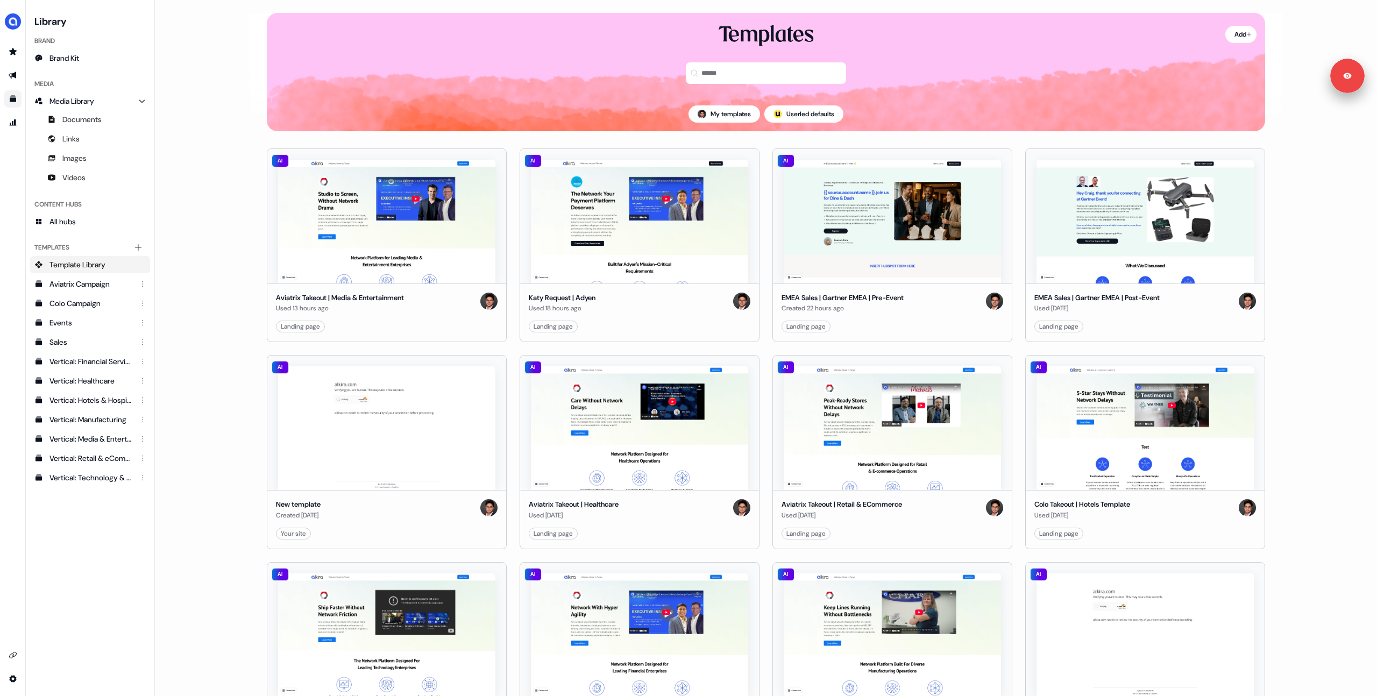
drag, startPoint x: 217, startPoint y: 184, endPoint x: 232, endPoint y: 183, distance: 15.1
click at [220, 184] on main "Loading... Add Templates My templates ; Userled defaults AI Aviatrix Takeout | …" at bounding box center [766, 348] width 1222 height 696
click at [216, 169] on main "Loading... Add Templates My templates ; Userled defaults AI Aviatrix Takeout | …" at bounding box center [766, 348] width 1222 height 696
click at [207, 197] on main "Loading... Add Templates My templates ; Userled defaults AI Aviatrix Takeout | …" at bounding box center [766, 348] width 1222 height 696
click at [208, 198] on main "Loading... Add Templates My templates ; Userled defaults AI Aviatrix Takeout | …" at bounding box center [766, 348] width 1222 height 696
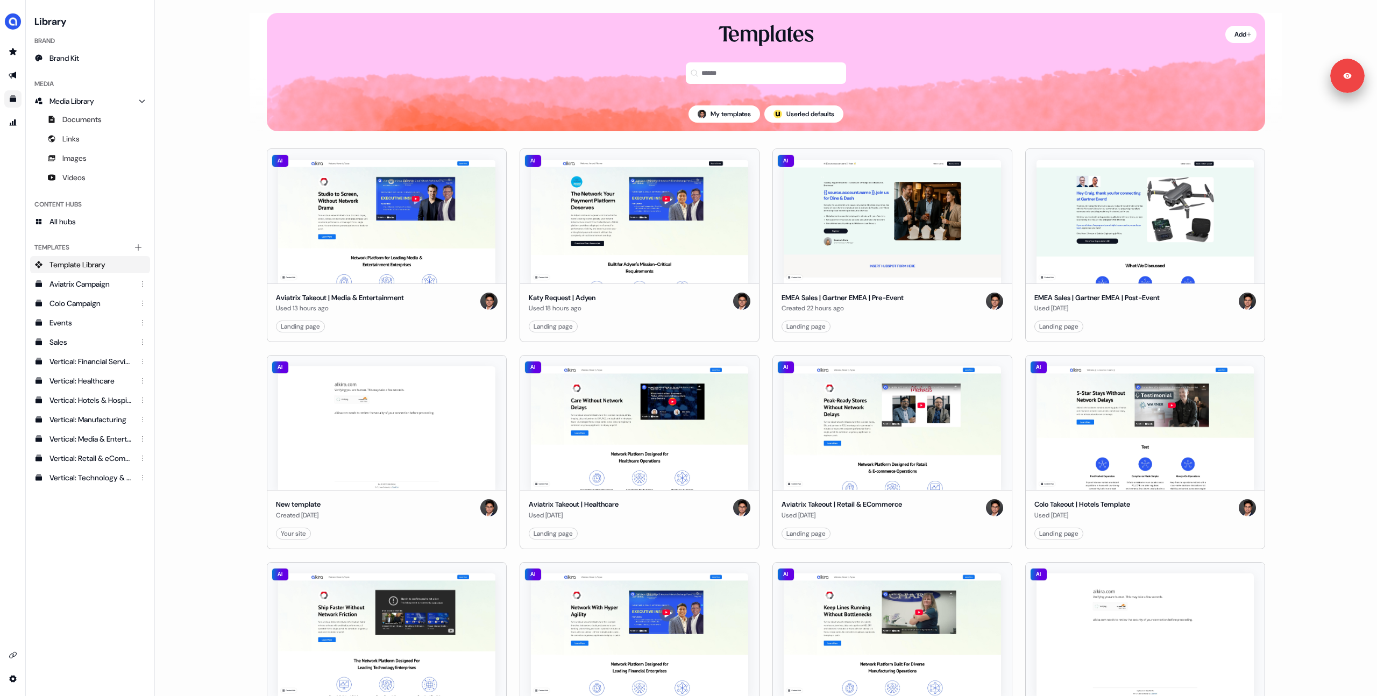
click at [210, 198] on main "Loading... Add Templates My templates ; Userled defaults AI Aviatrix Takeout | …" at bounding box center [766, 348] width 1222 height 696
click at [213, 204] on main "Loading... Add Templates My templates ; Userled defaults AI Aviatrix Takeout | …" at bounding box center [766, 348] width 1222 height 696
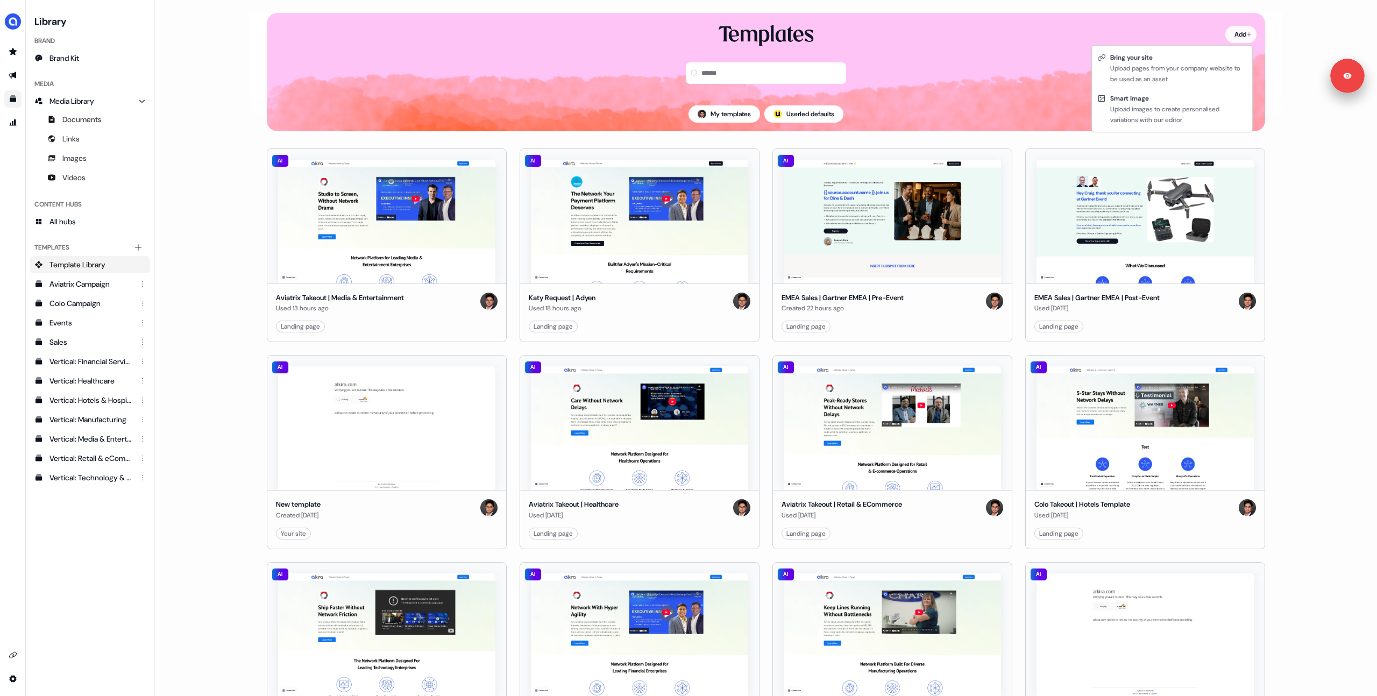
click at [1233, 37] on html "Signed in as [PERSON_NAME] Sign out For the best experience switch devices to a…" at bounding box center [688, 348] width 1377 height 696
click at [1110, 65] on div "Upload pages from your company website to be used as an asset" at bounding box center [1178, 74] width 137 height 22
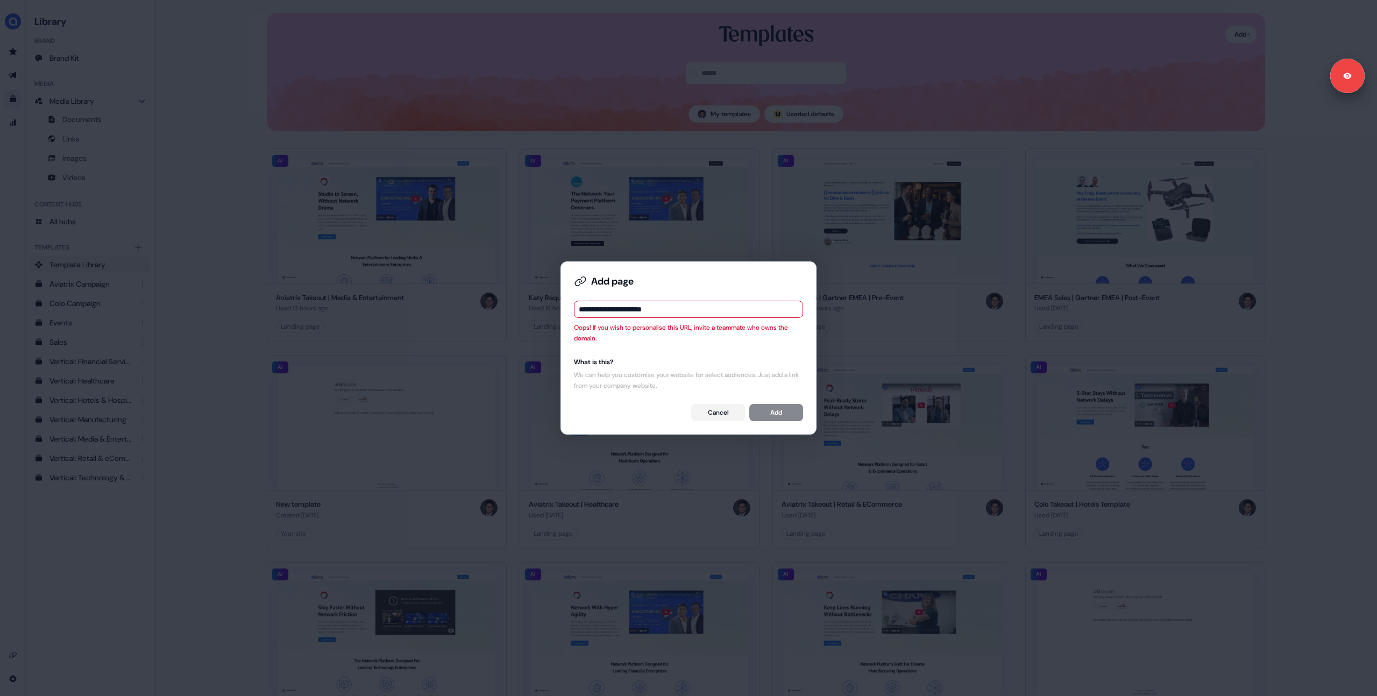
click at [615, 359] on div "What is this?" at bounding box center [688, 362] width 229 height 11
click at [652, 310] on input "**********" at bounding box center [688, 309] width 229 height 17
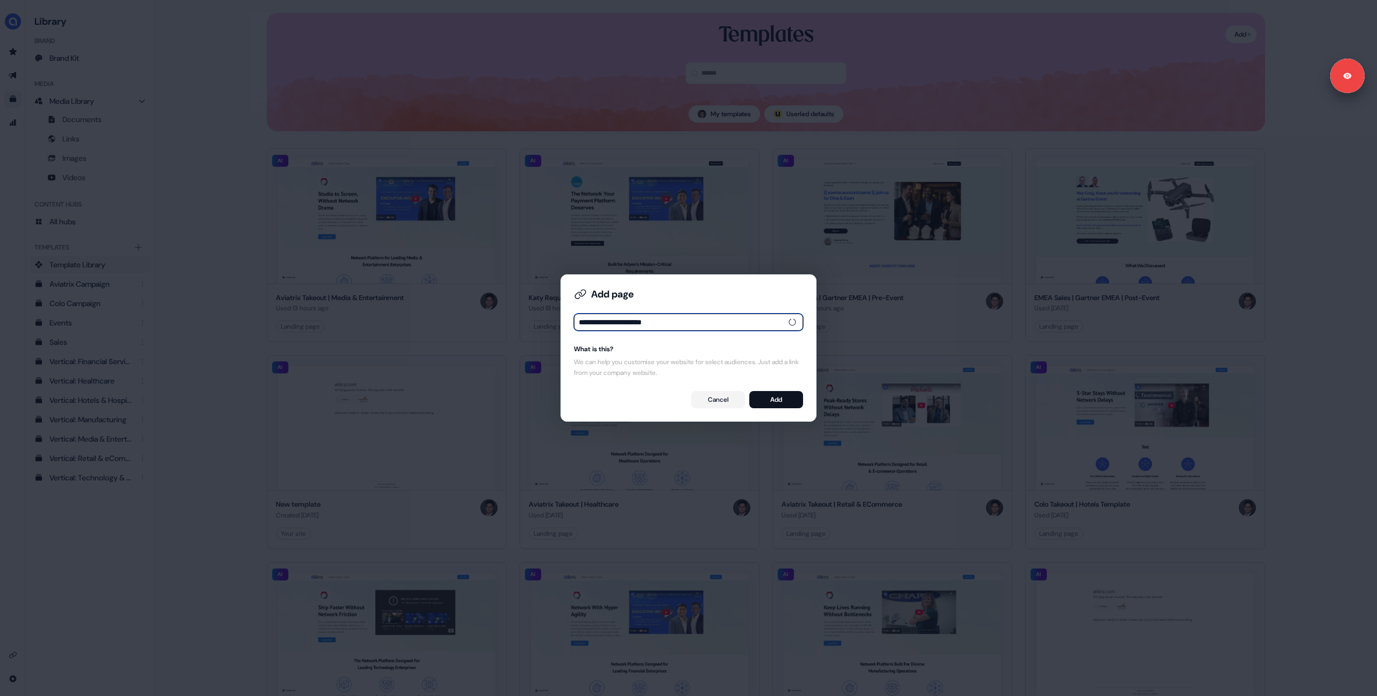
type input "**********"
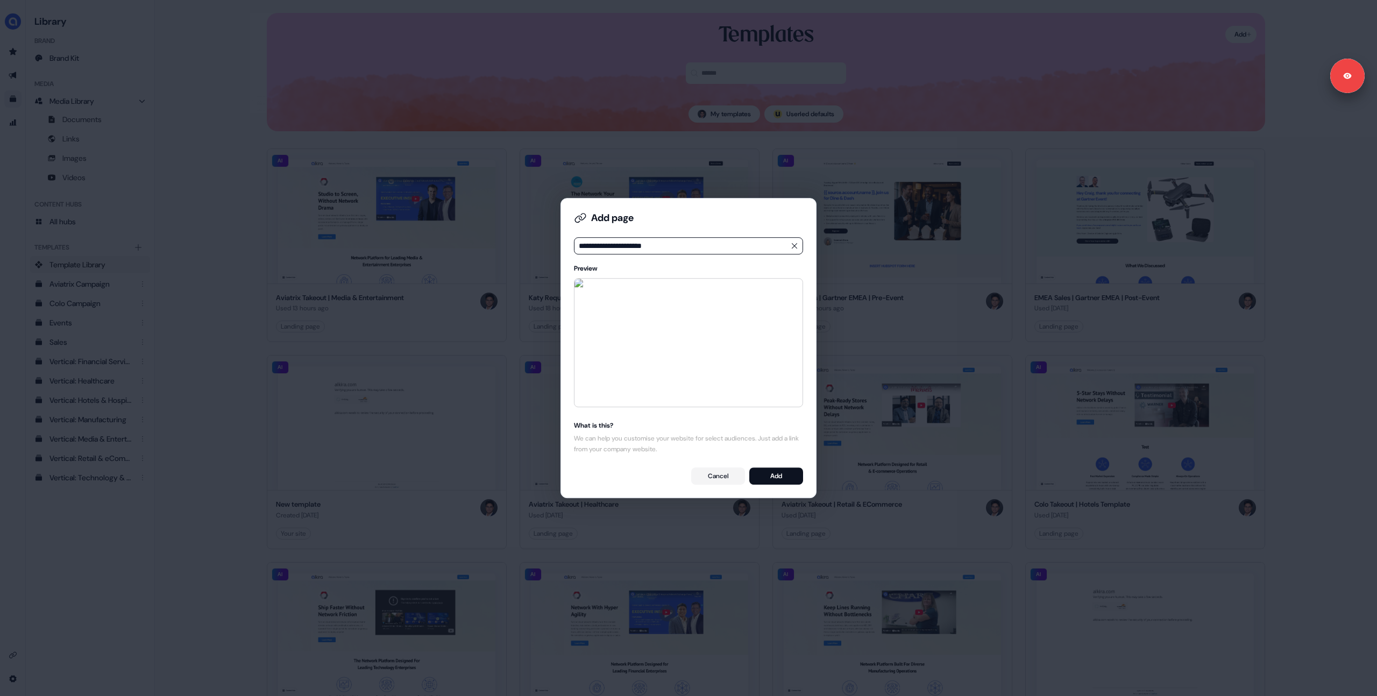
click at [158, 530] on div "**********" at bounding box center [688, 348] width 1377 height 696
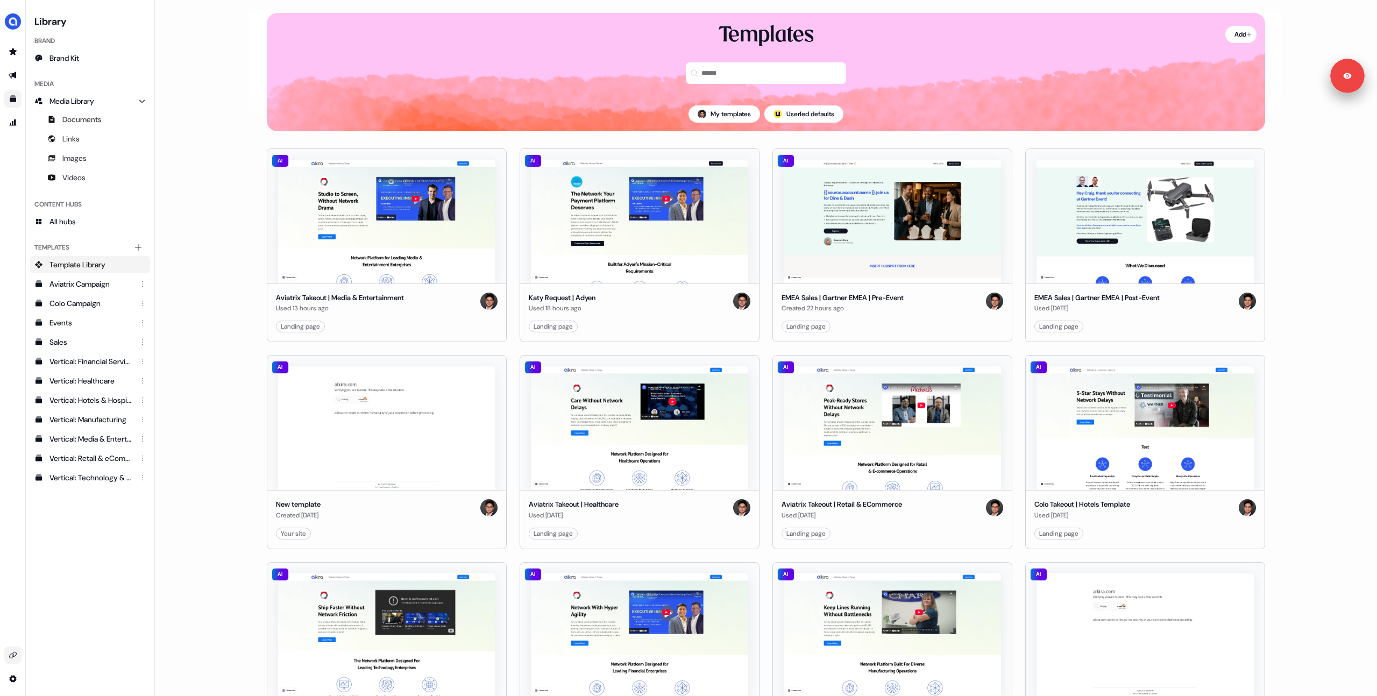
click at [13, 659] on icon "Go to integrations" at bounding box center [13, 655] width 9 height 9
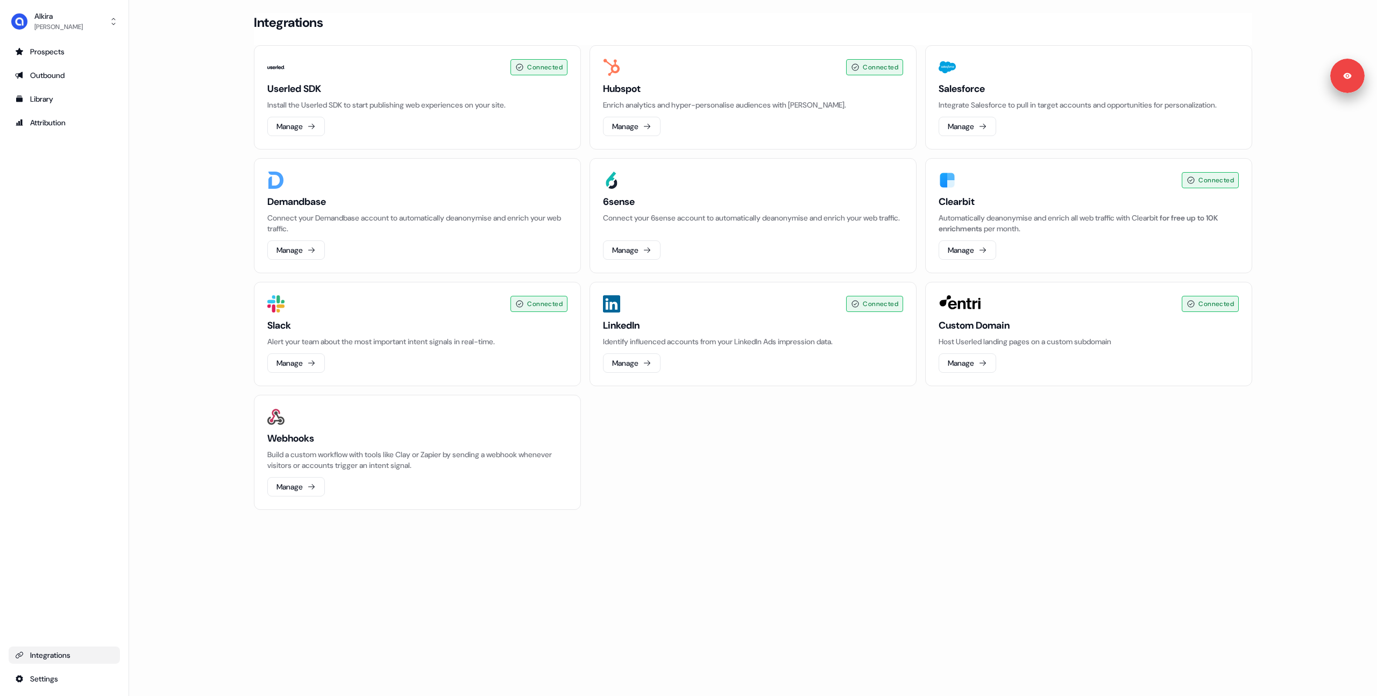
click at [39, 677] on html "Signed in as Hugh Le Sign out For the best experience switch devices to a bigge…" at bounding box center [688, 348] width 1377 height 696
click at [169, 645] on div "Team" at bounding box center [169, 641] width 86 height 17
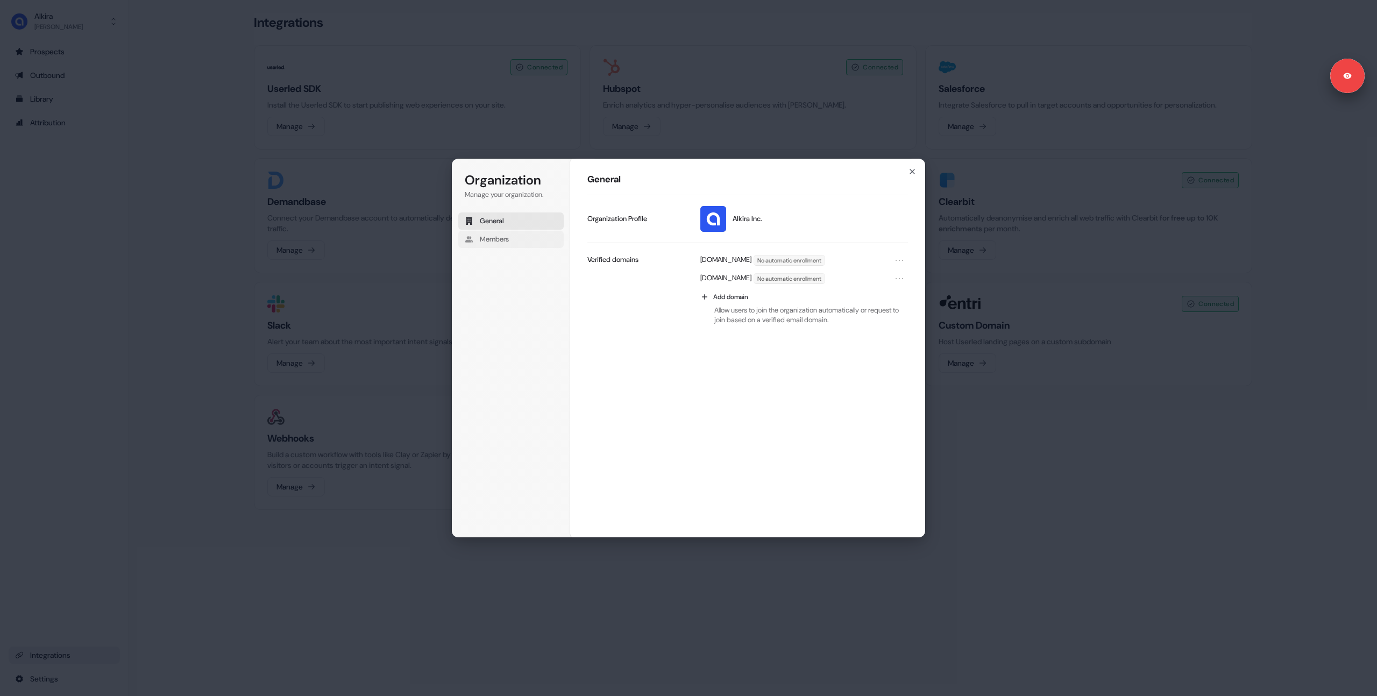
click at [499, 237] on span "Members" at bounding box center [494, 239] width 29 height 10
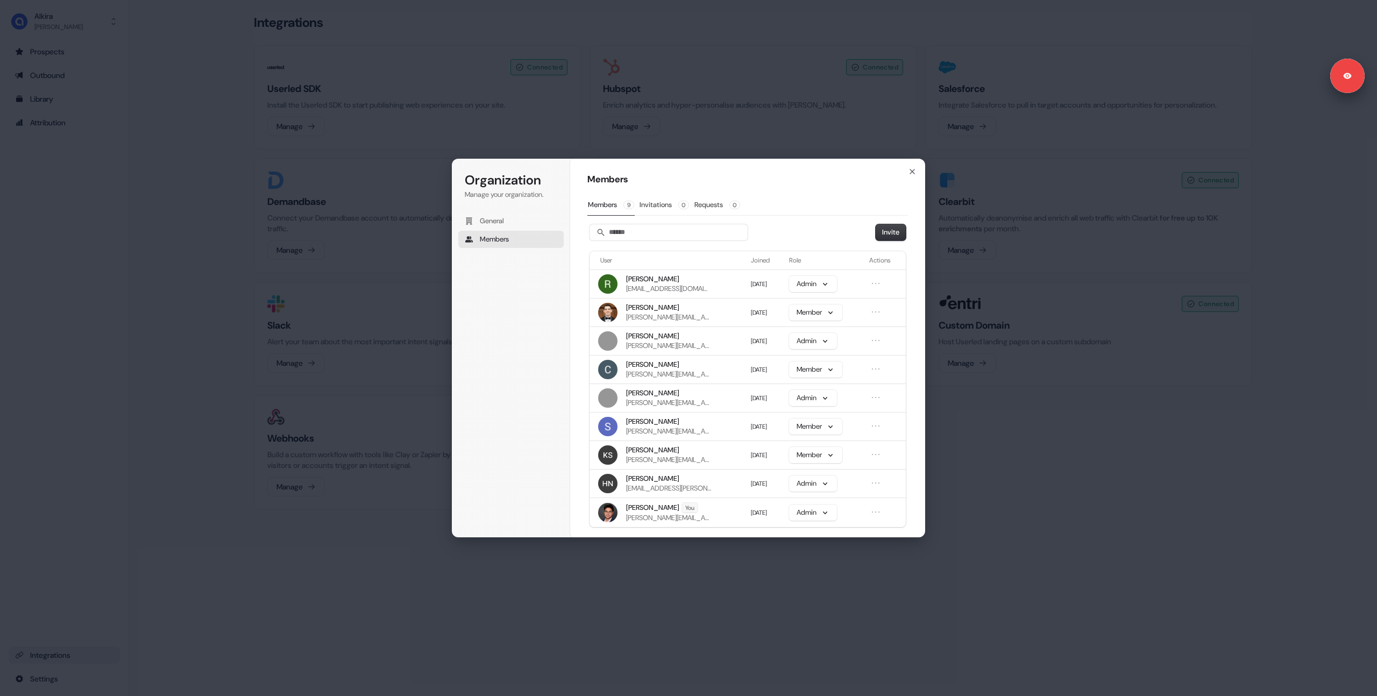
drag, startPoint x: 496, startPoint y: 409, endPoint x: 464, endPoint y: 390, distance: 37.4
click at [495, 409] on div "Organization Manage your organization. General Members" at bounding box center [513, 348] width 123 height 379
click at [117, 252] on div "Organization Manage your organization. General Members Organization Members Mem…" at bounding box center [688, 348] width 1377 height 696
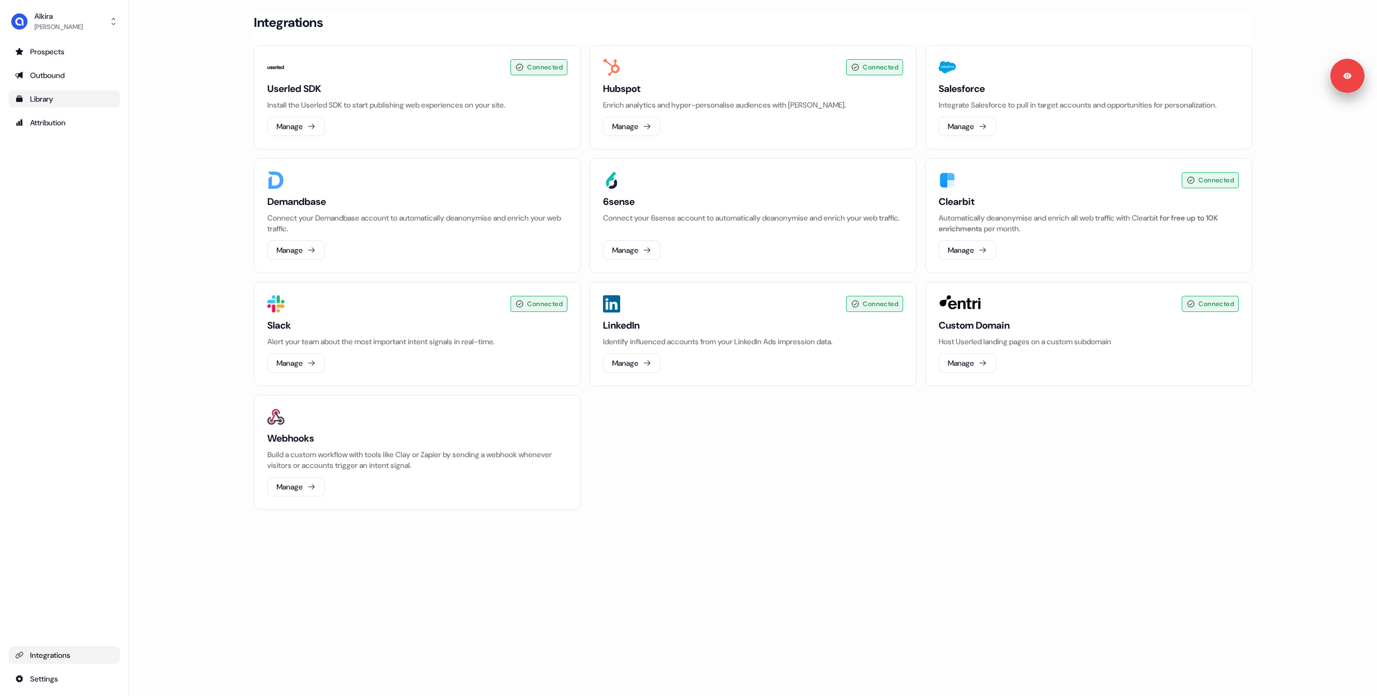
click at [43, 102] on div "Library" at bounding box center [64, 99] width 98 height 11
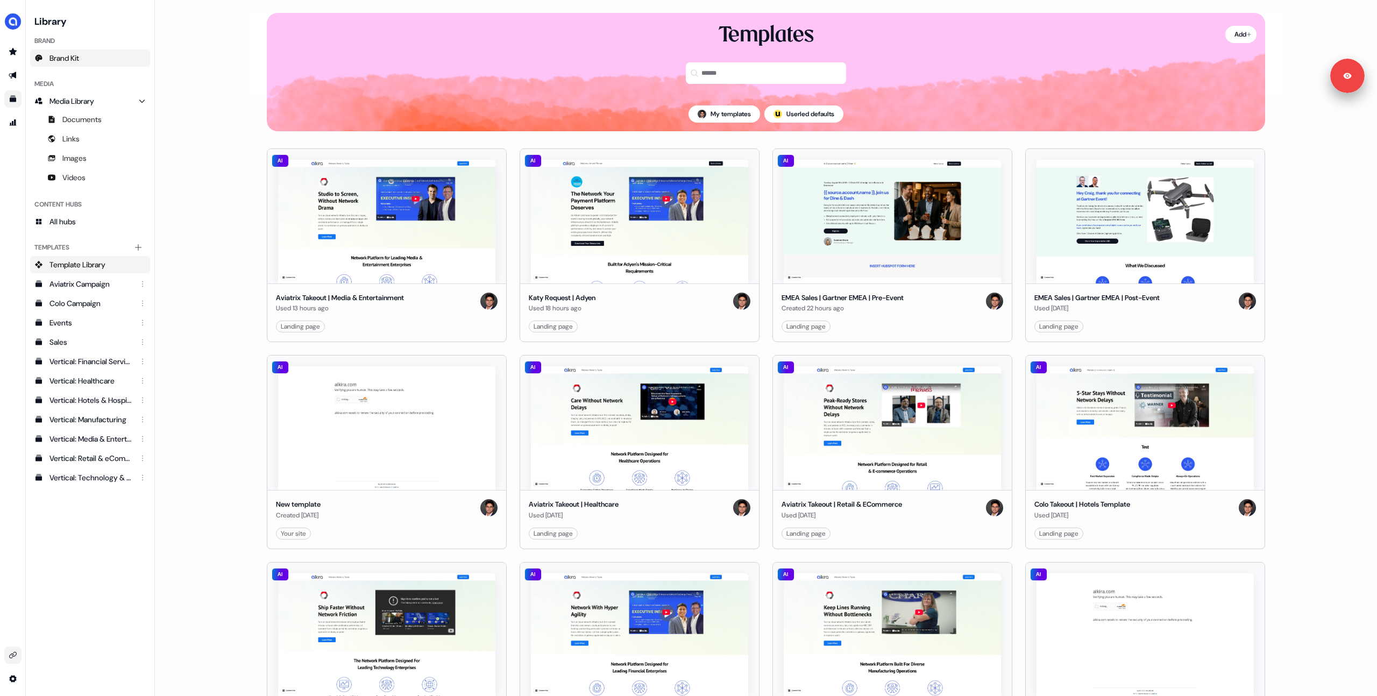
click at [96, 57] on link "Brand Kit" at bounding box center [90, 57] width 120 height 17
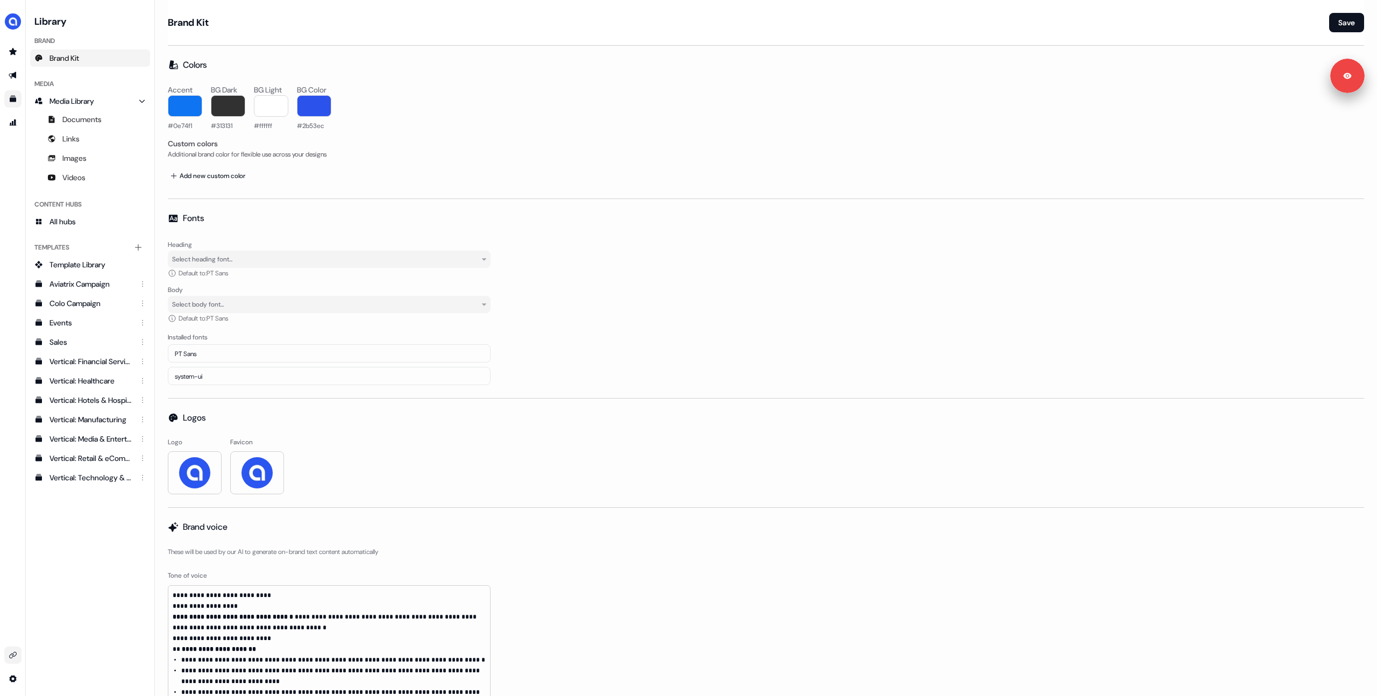
click at [12, 694] on div "side nav menu" at bounding box center [13, 348] width 26 height 696
click at [13, 680] on html "**********" at bounding box center [688, 348] width 1377 height 696
click at [69, 650] on div "Team" at bounding box center [75, 641] width 86 height 17
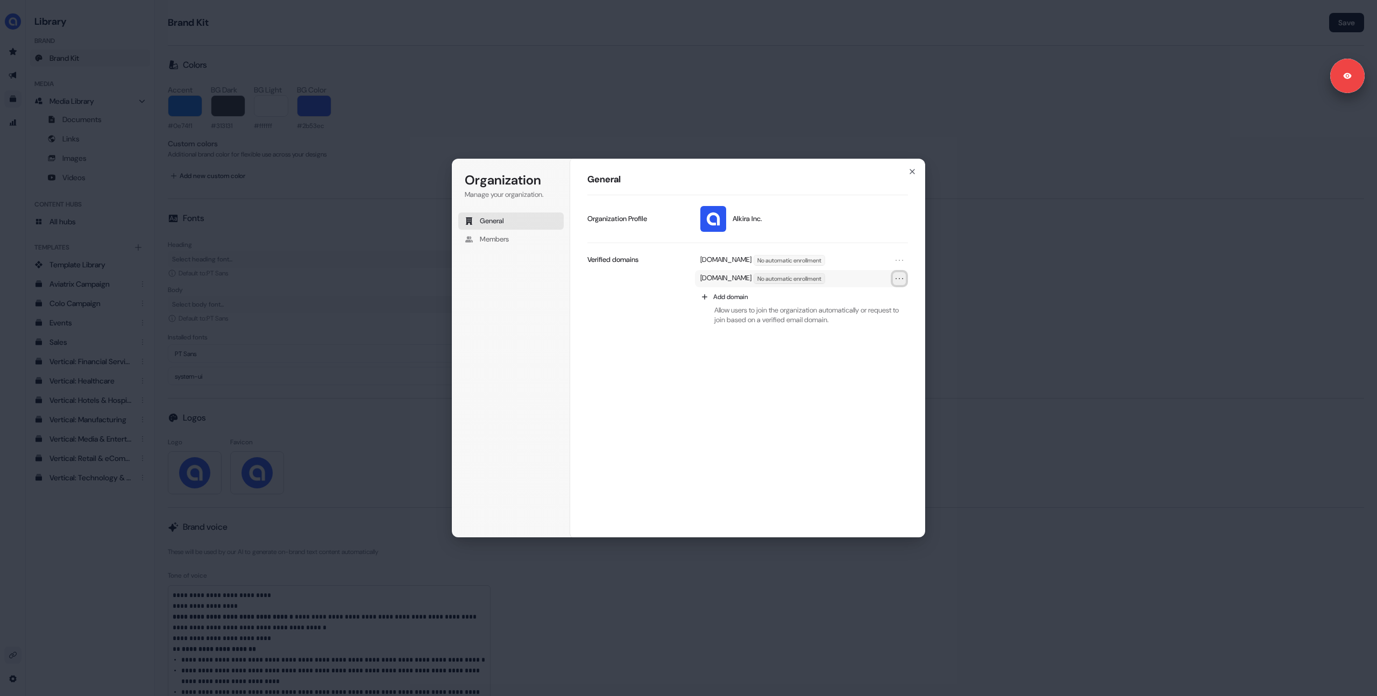
click at [900, 281] on icon "Open menu" at bounding box center [899, 278] width 11 height 11
drag, startPoint x: 717, startPoint y: 439, endPoint x: 729, endPoint y: 428, distance: 16.0
click at [720, 439] on div "General Alkira Inc. Update profile Organization Profile alkira.net No automatic…" at bounding box center [747, 348] width 355 height 380
drag, startPoint x: 732, startPoint y: 277, endPoint x: 696, endPoint y: 280, distance: 36.2
click at [696, 280] on div "alkira.com No automatic enrollment" at bounding box center [801, 278] width 213 height 17
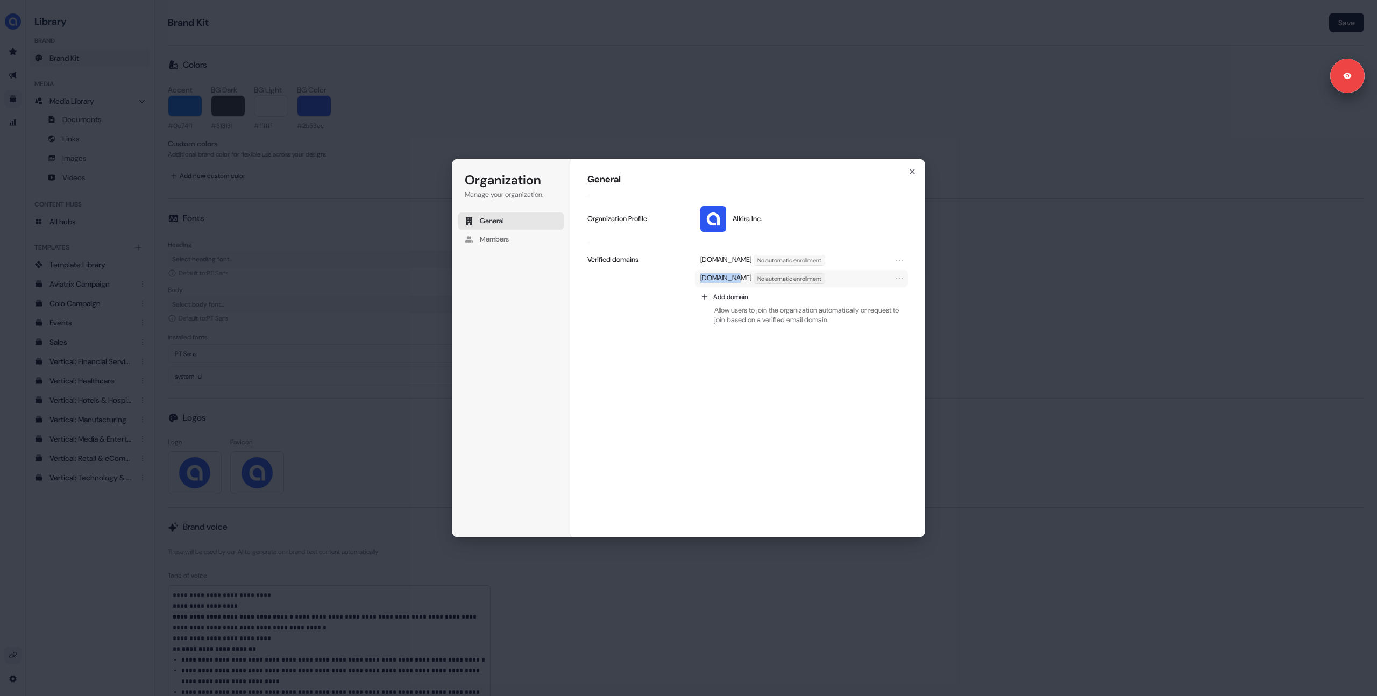
copy p "alkira.com"
click at [641, 337] on div "General Alkira Inc. Update profile Organization Profile alkira.net No automatic…" at bounding box center [747, 348] width 355 height 380
click at [627, 102] on div "Organization Manage your organization. General Members Organization General Alk…" at bounding box center [688, 348] width 1377 height 696
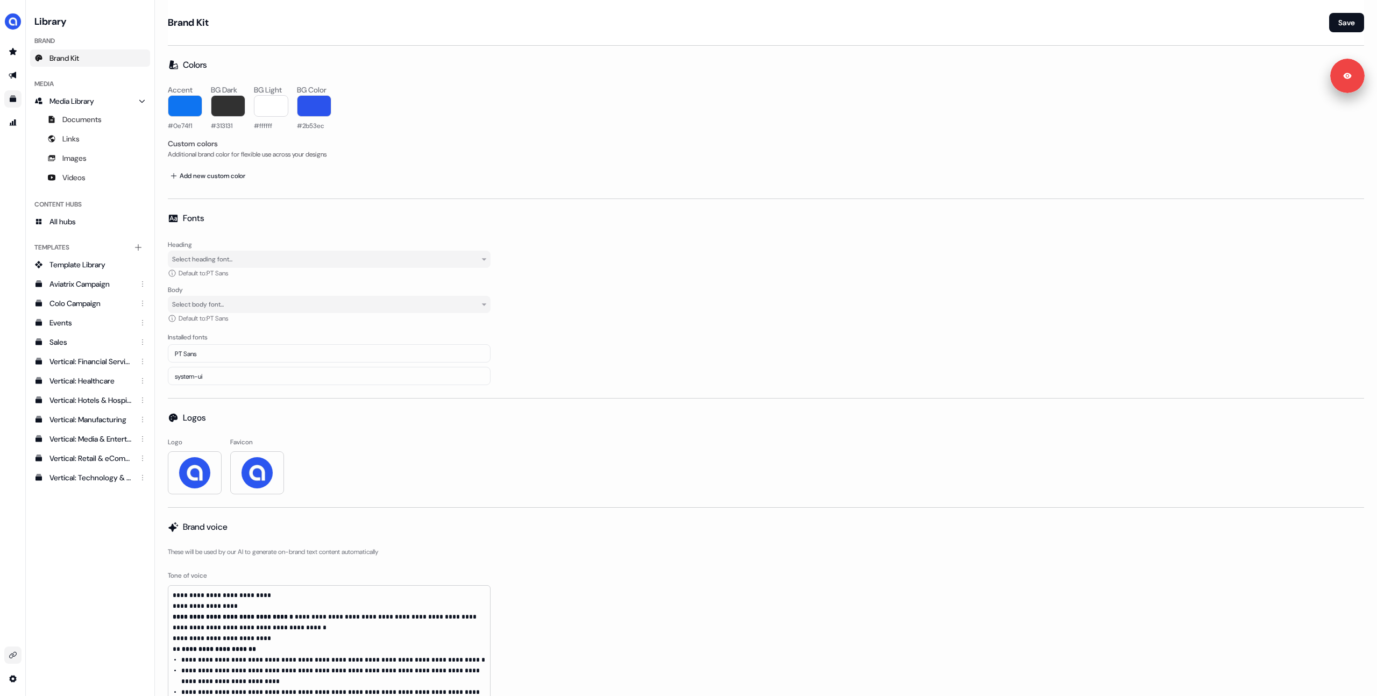
drag, startPoint x: 706, startPoint y: 170, endPoint x: 572, endPoint y: 159, distance: 134.9
click at [706, 170] on div "Add new custom color" at bounding box center [766, 175] width 1196 height 19
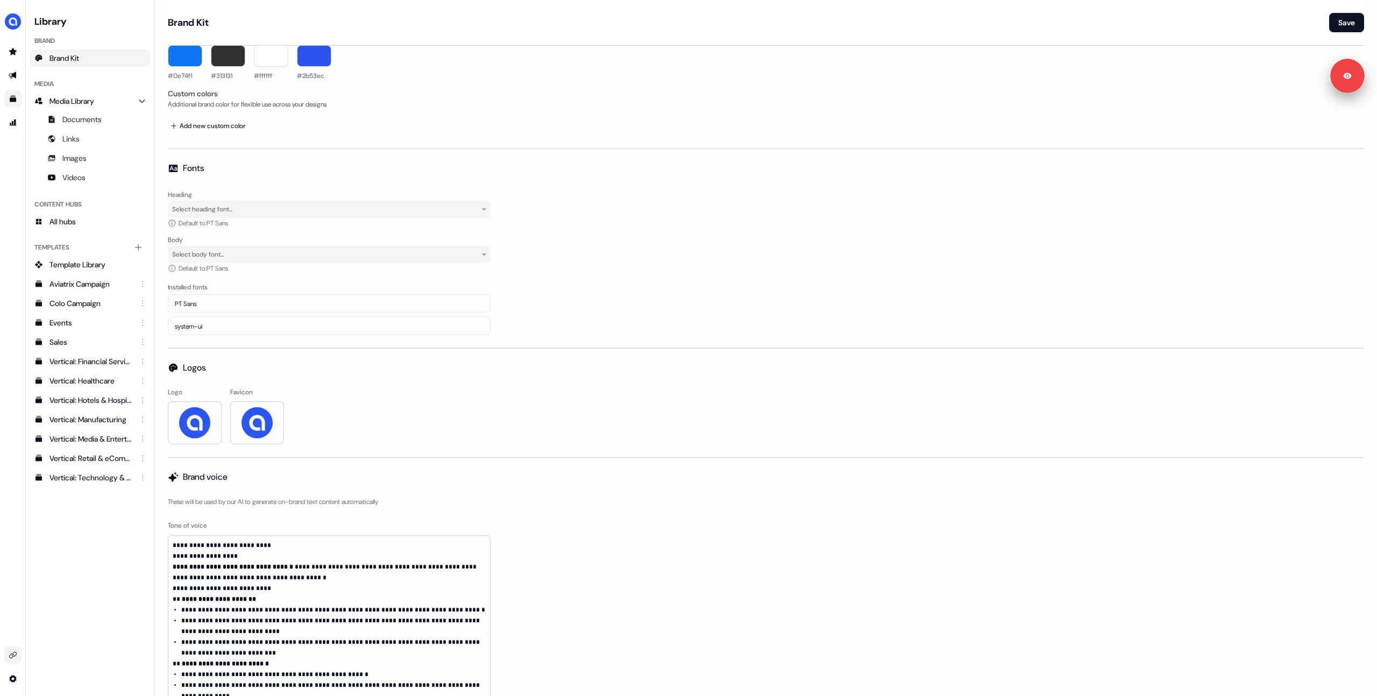
scroll to position [53, 0]
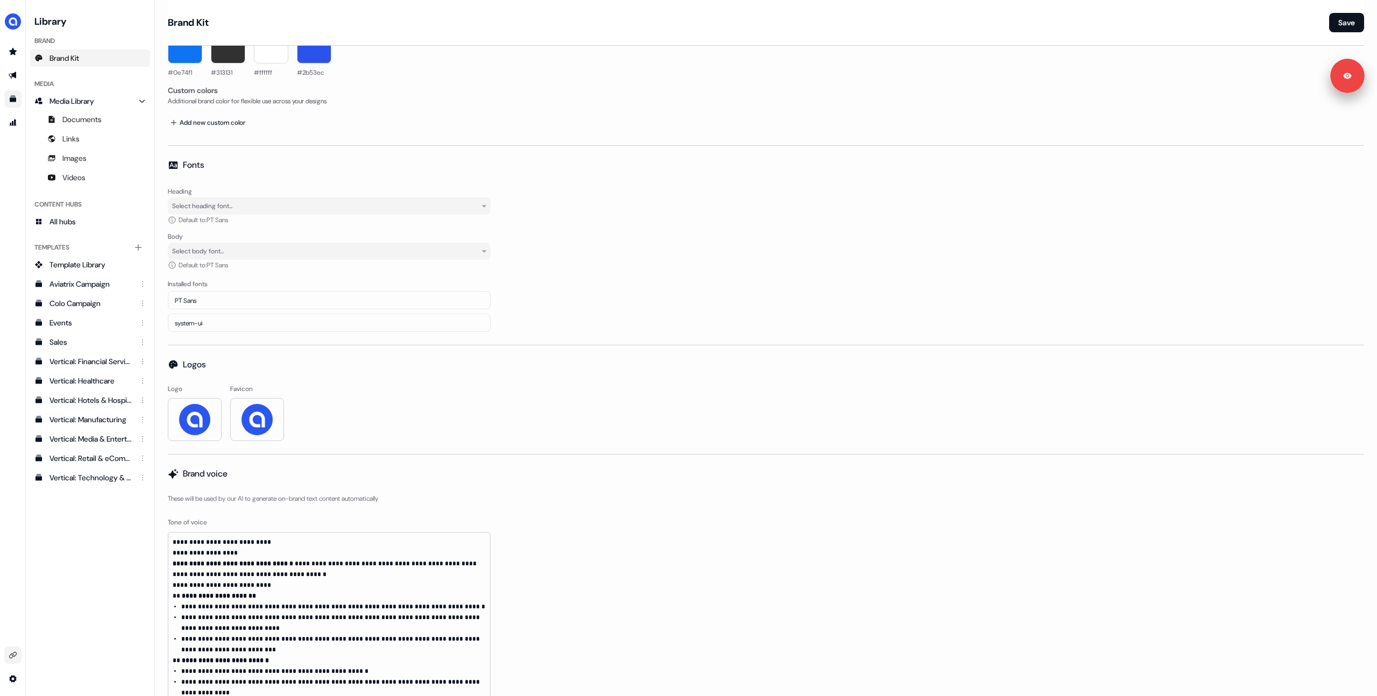
drag, startPoint x: 70, startPoint y: 524, endPoint x: 72, endPoint y: 510, distance: 13.5
click at [72, 513] on div "Library Brand Brand Kit Media Media Library Documents Links Images Videos Conte…" at bounding box center [90, 348] width 120 height 670
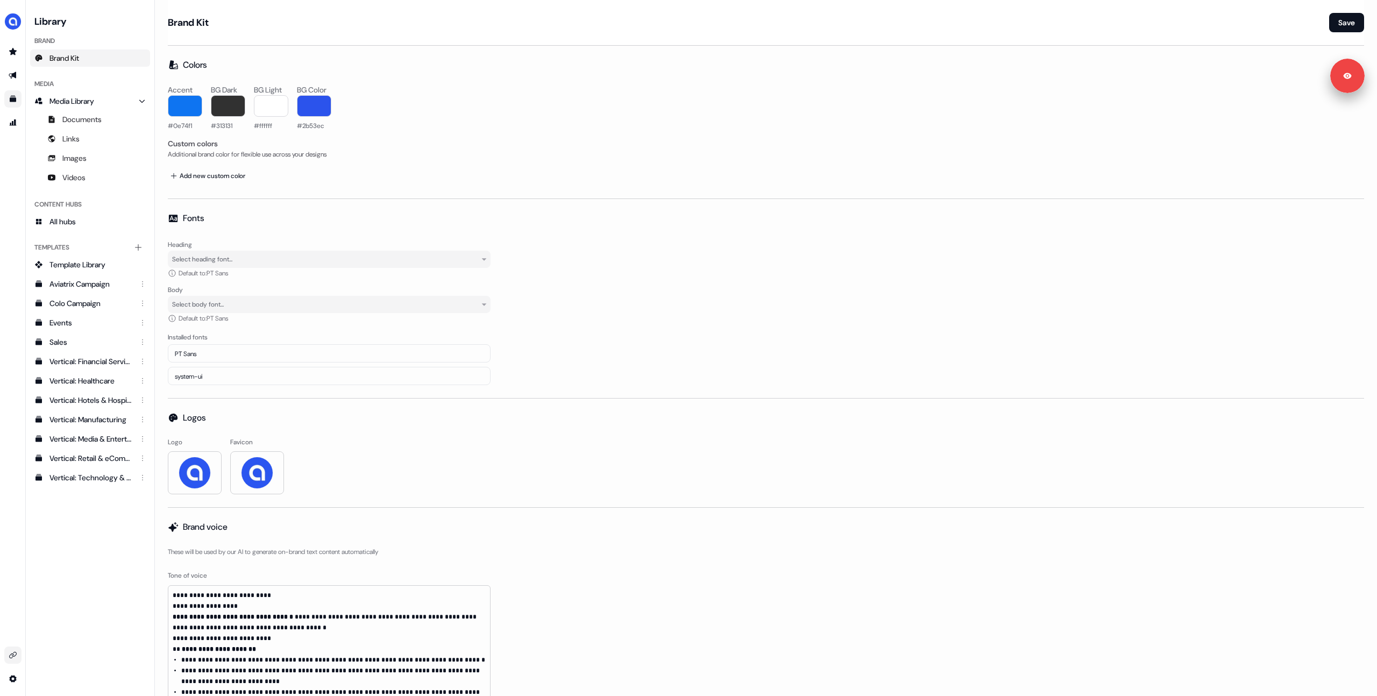
drag, startPoint x: 693, startPoint y: 145, endPoint x: 693, endPoint y: 99, distance: 45.7
click at [693, 145] on div "Custom colors" at bounding box center [766, 143] width 1196 height 11
click at [12, 20] on img "side nav menu" at bounding box center [12, 21] width 17 height 17
drag, startPoint x: 12, startPoint y: 167, endPoint x: 0, endPoint y: 77, distance: 90.7
click at [12, 165] on div "Help documentation Feedback Logout" at bounding box center [13, 348] width 26 height 696
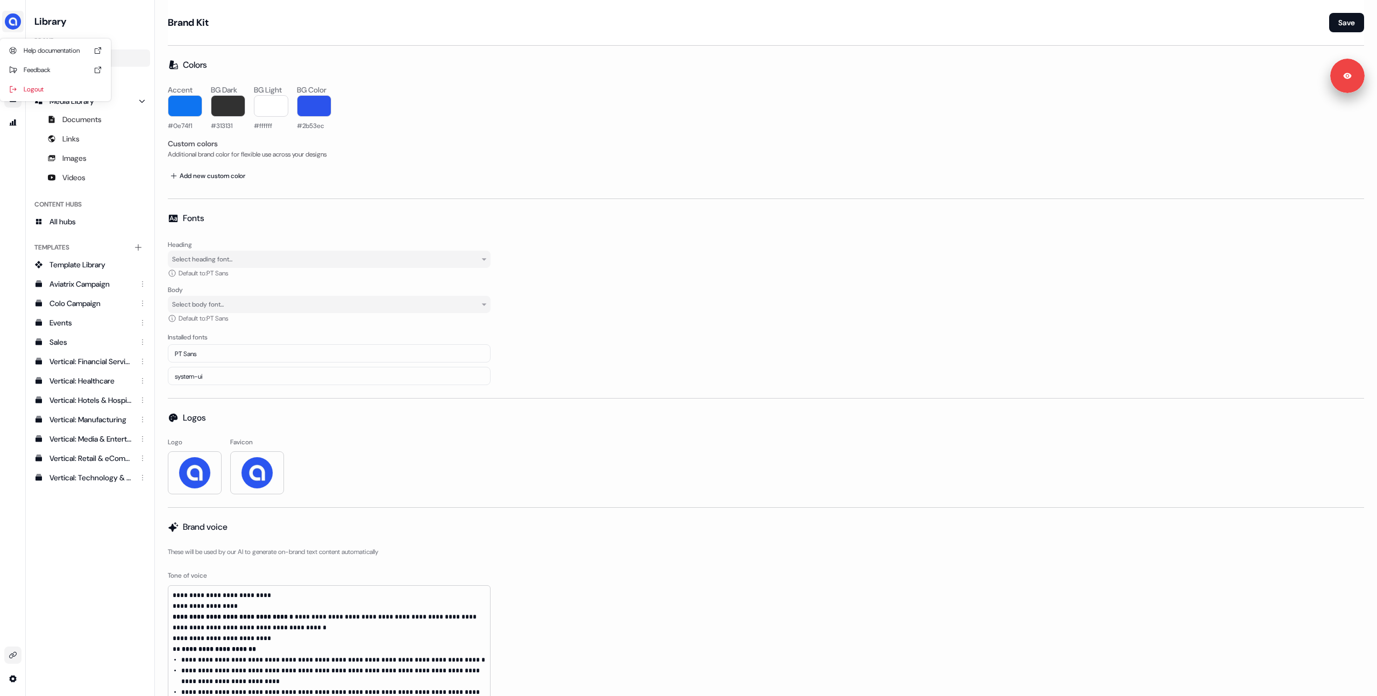
click at [10, 20] on img "side nav menu" at bounding box center [12, 21] width 17 height 17
click at [26, 87] on div "Logout" at bounding box center [55, 89] width 102 height 19
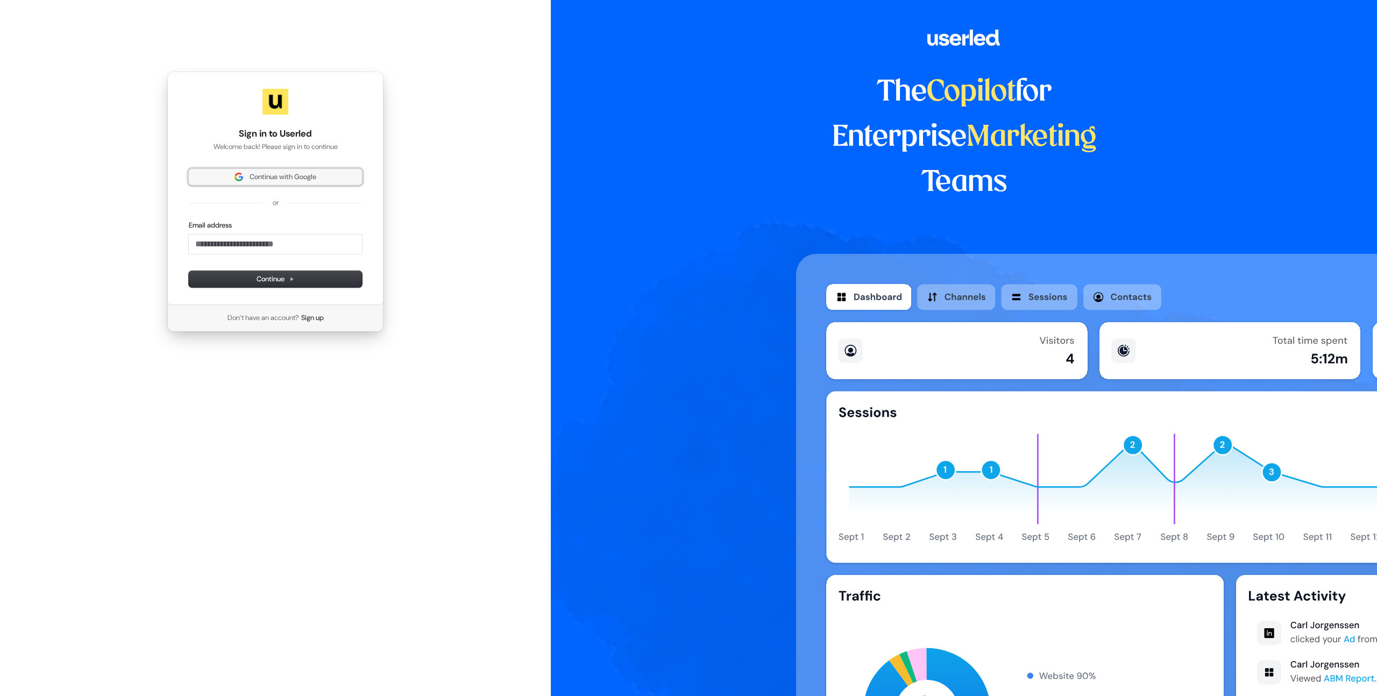
click at [300, 178] on span "Continue with Google" at bounding box center [283, 177] width 67 height 10
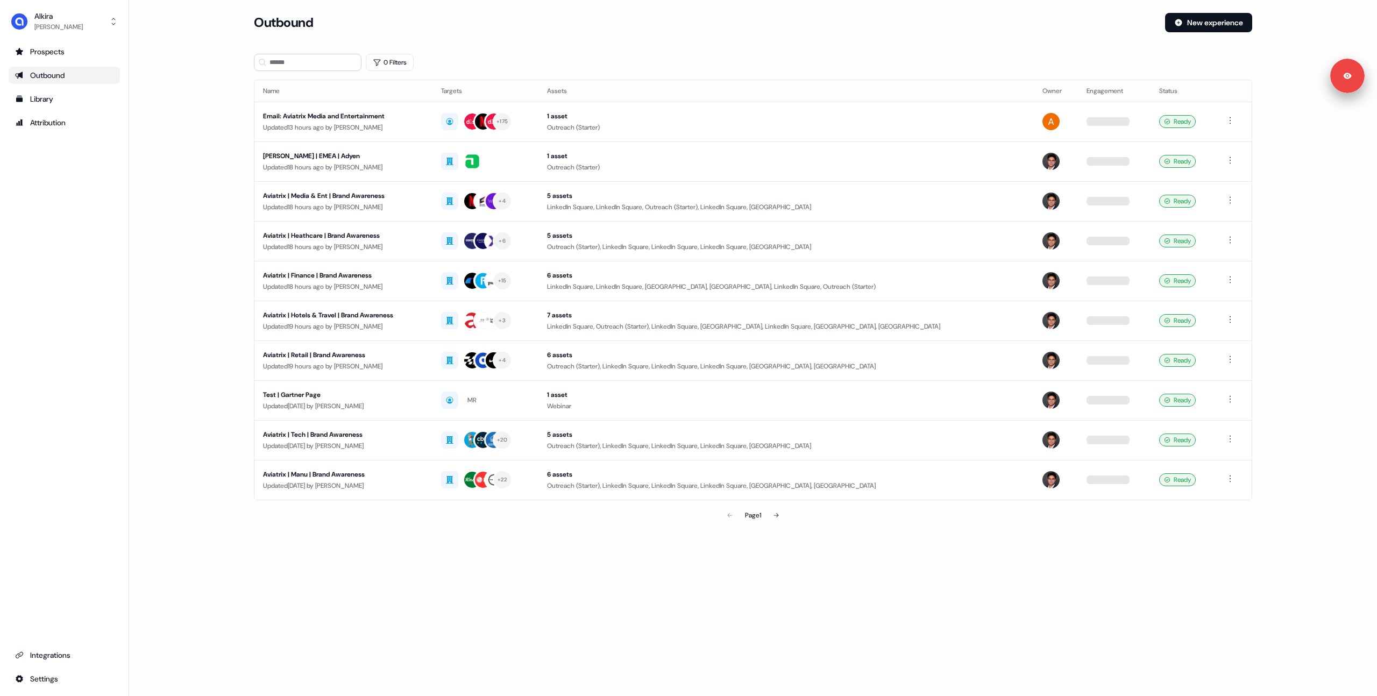
click at [168, 201] on main "Loading... Outbound New experience 0 Filters Name Targets Assets Owner Engageme…" at bounding box center [753, 284] width 1248 height 543
click at [192, 204] on main "Loading... Outbound New experience 0 Filters Name Targets Assets Owner Engageme…" at bounding box center [753, 284] width 1248 height 543
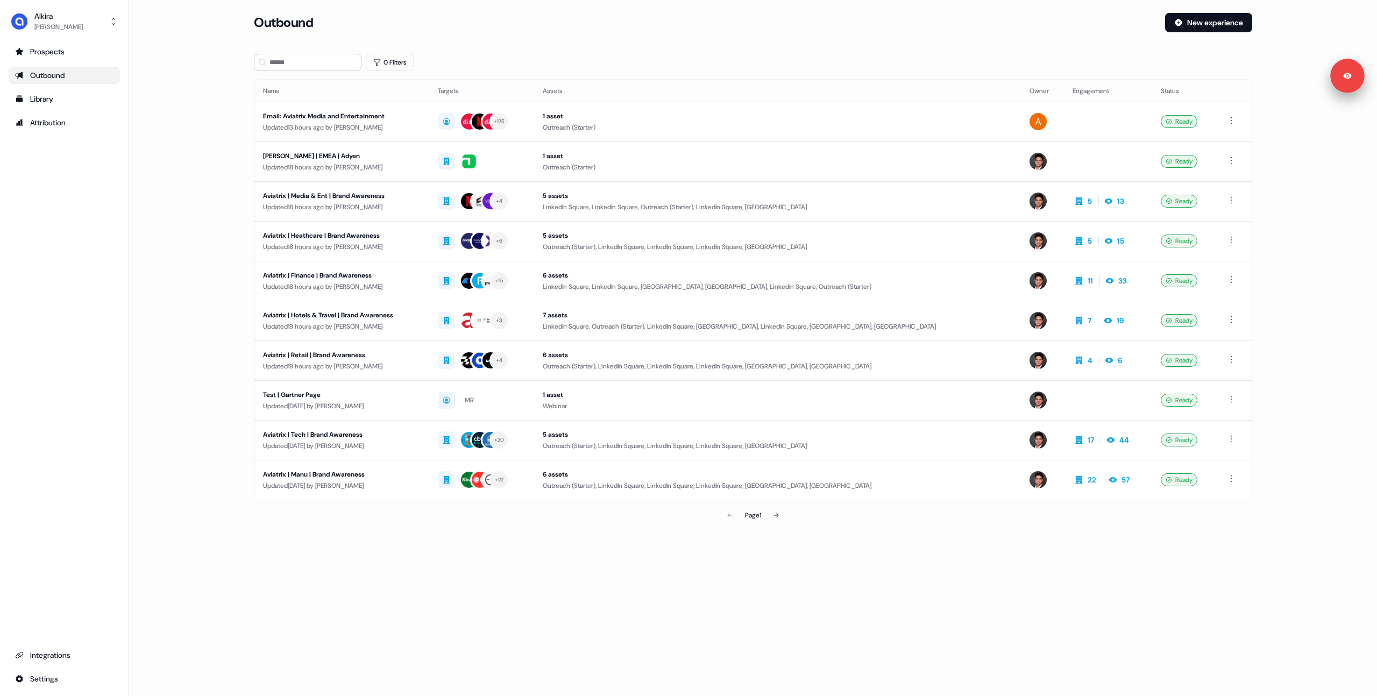
click at [657, 55] on div "0 Filters" at bounding box center [753, 62] width 998 height 17
click at [686, 32] on div "Outbound New experience" at bounding box center [753, 29] width 998 height 32
click at [680, 32] on div "Outbound" at bounding box center [705, 22] width 902 height 19
click at [53, 97] on div "Library" at bounding box center [64, 99] width 98 height 11
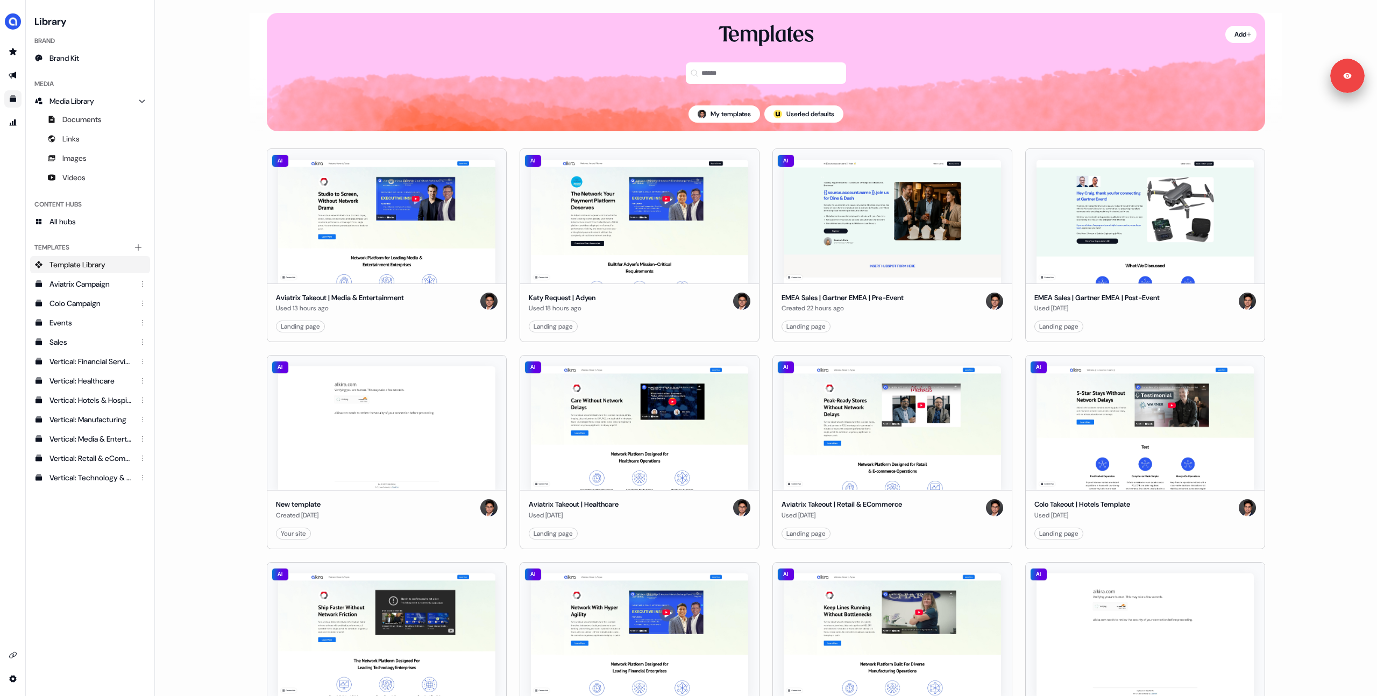
click at [889, 126] on div "My templates ; Userled defaults" at bounding box center [766, 114] width 998 height 34
click at [1322, 229] on main "Loading... Add Templates My templates ; Userled defaults AI Aviatrix Takeout | …" at bounding box center [766, 348] width 1222 height 696
click at [227, 234] on main "Loading... Add Templates My templates ; Userled defaults AI Aviatrix Takeout | …" at bounding box center [766, 348] width 1222 height 696
